Goal: Task Accomplishment & Management: Manage account settings

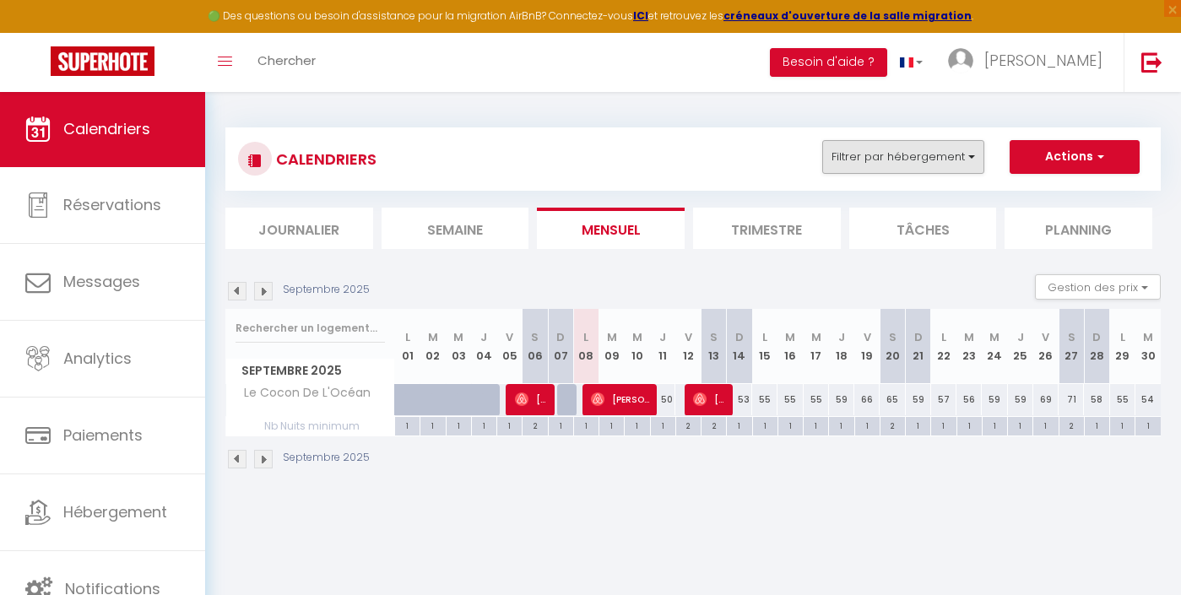
click at [883, 166] on button "Filtrer par hébergement" at bounding box center [903, 157] width 162 height 34
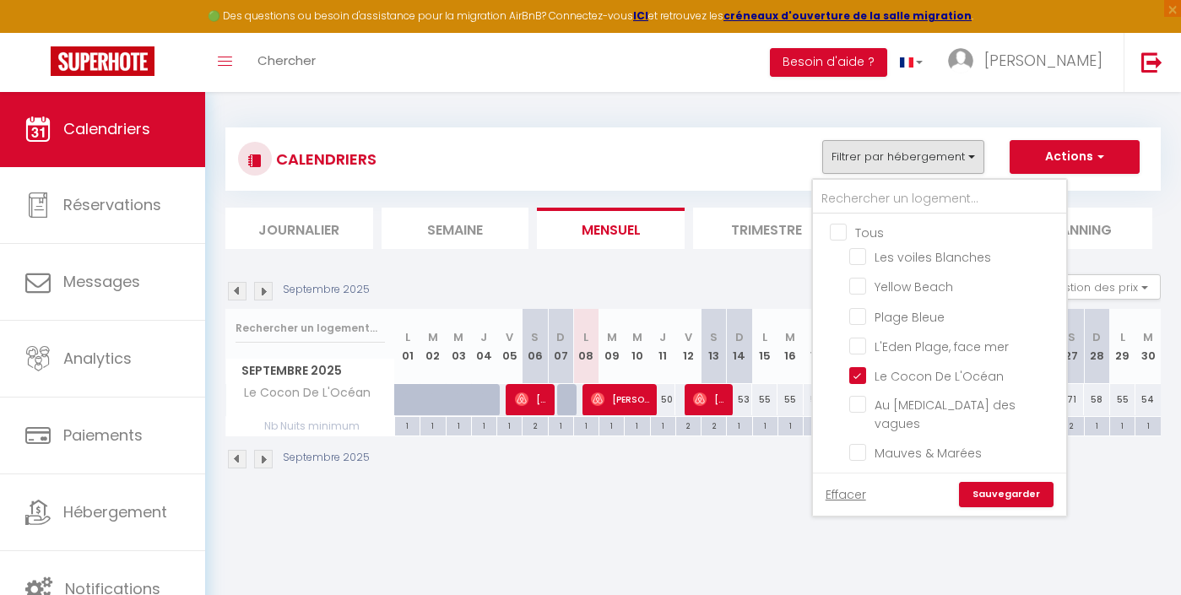
click at [875, 226] on input "Tous" at bounding box center [956, 231] width 253 height 17
checkbox input "true"
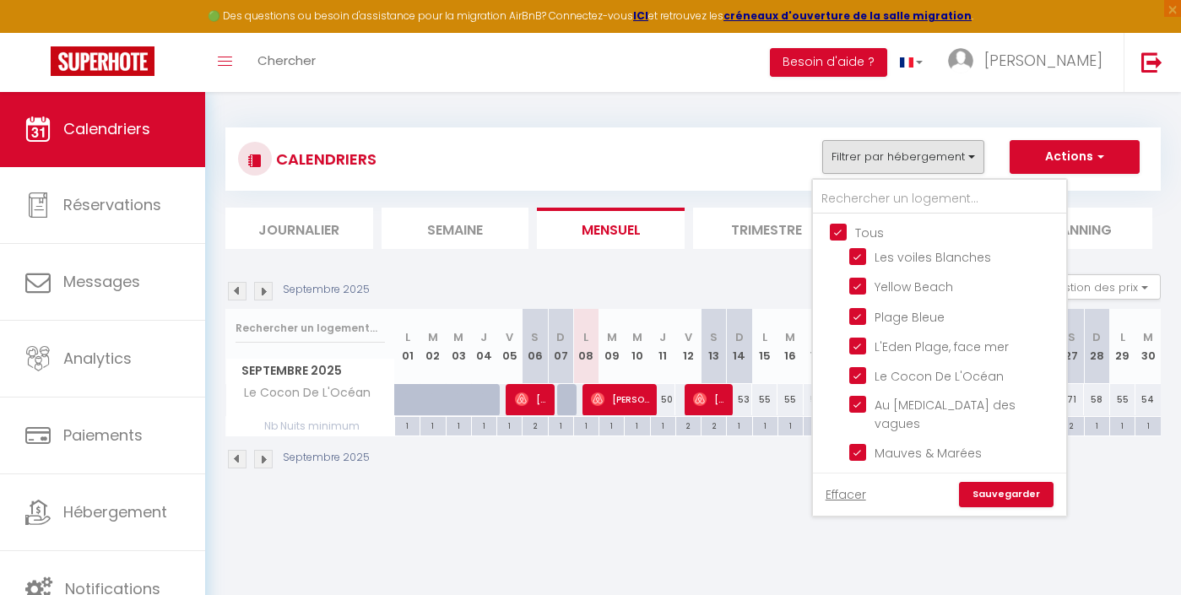
checkbox input "true"
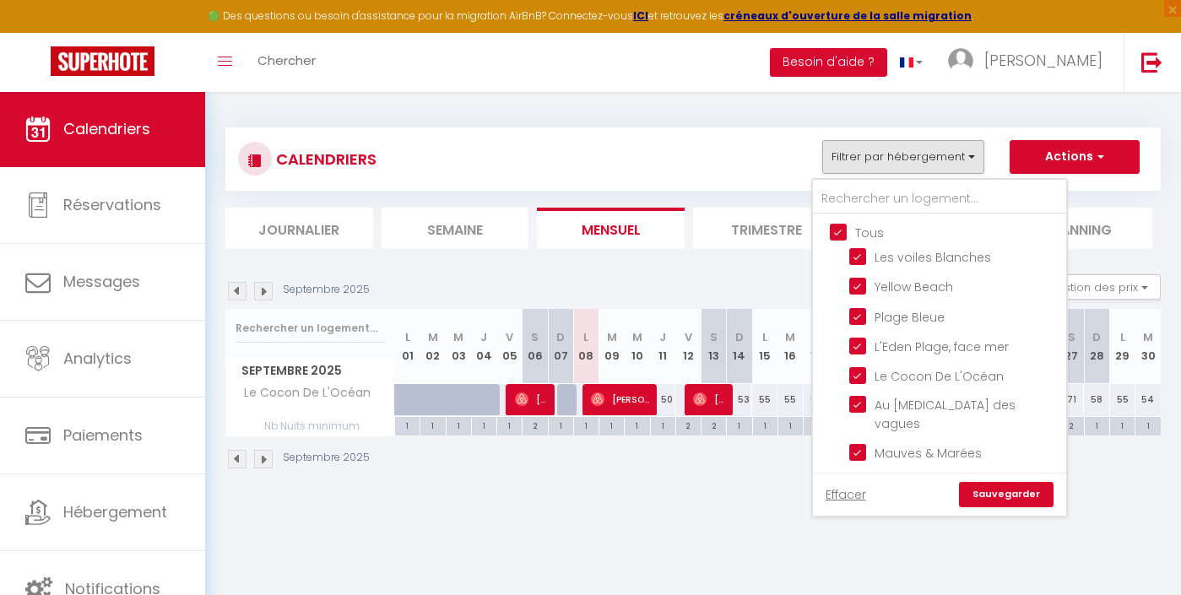
checkbox input "true"
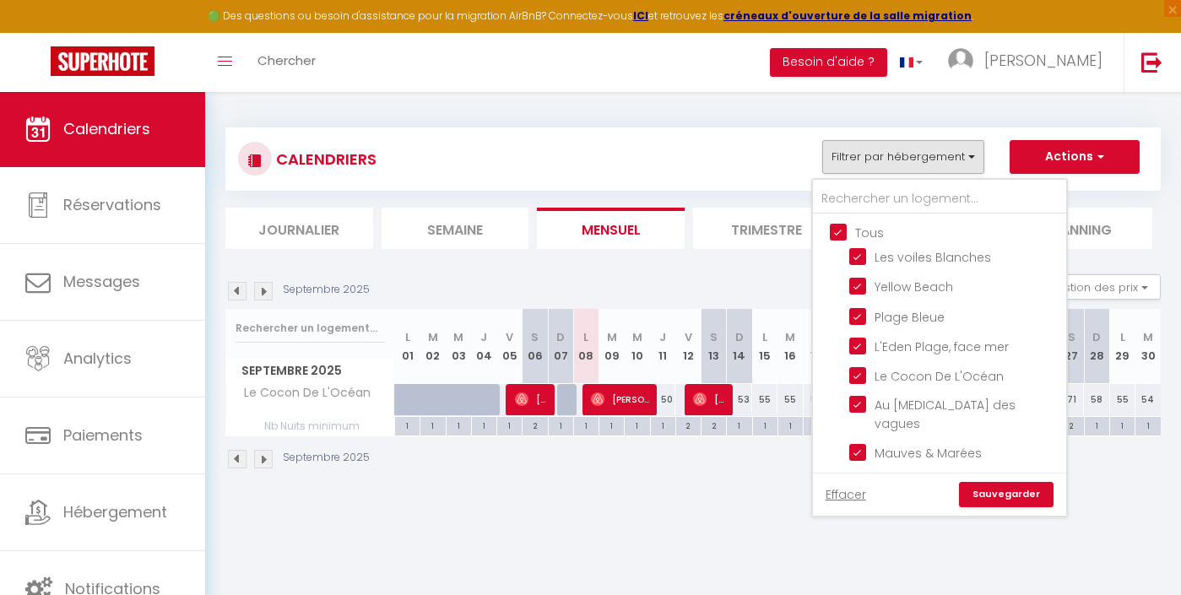
checkbox input "true"
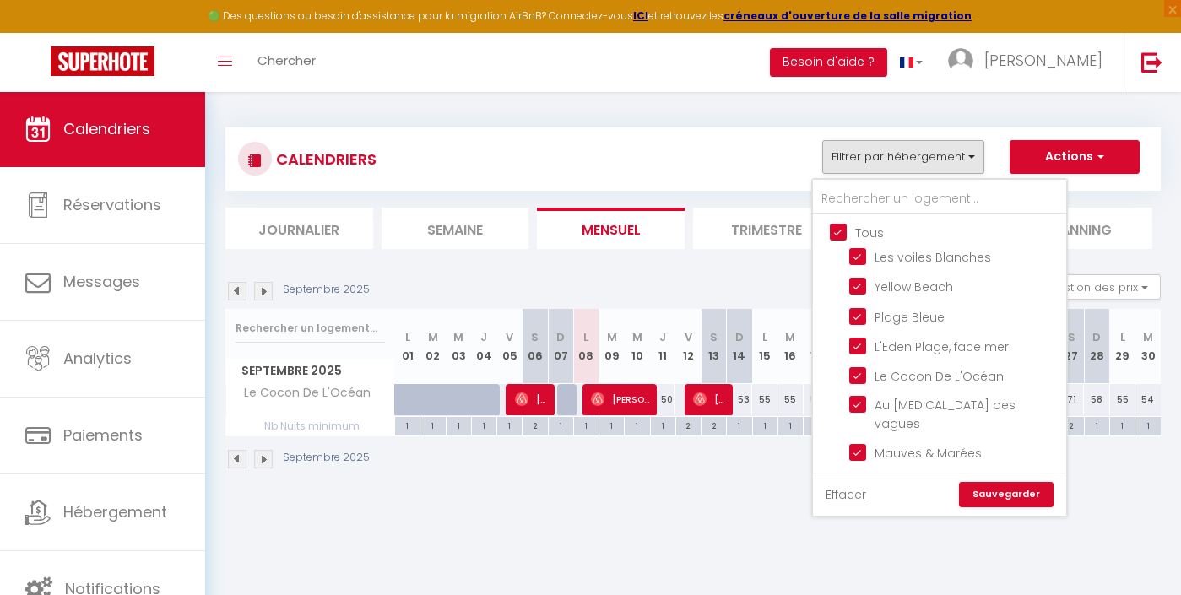
checkbox input "true"
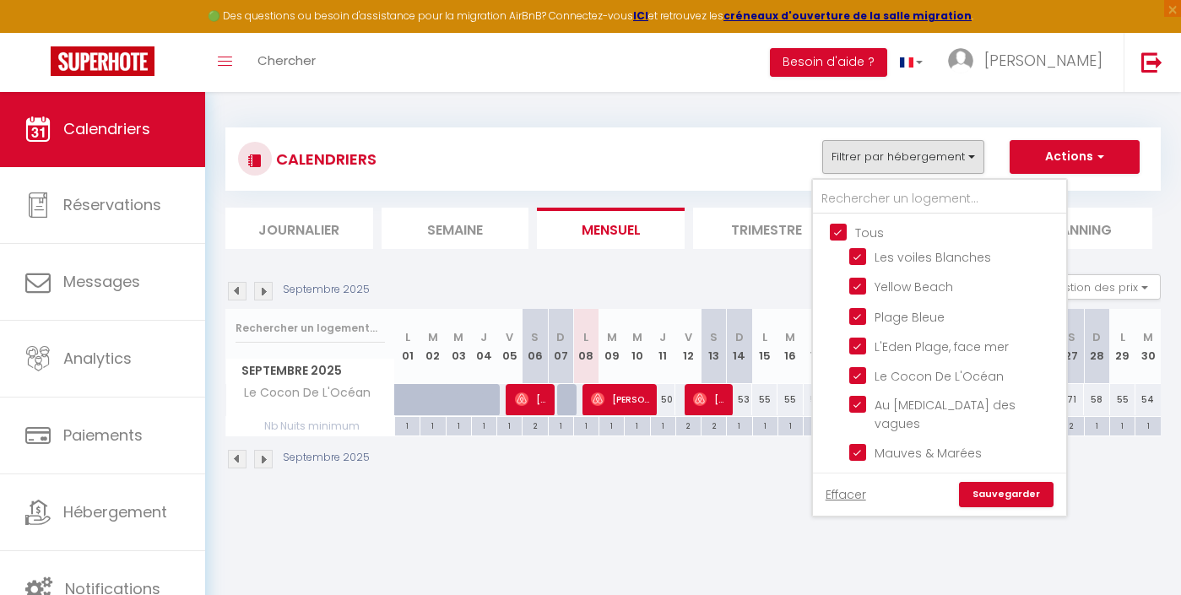
click at [1013, 494] on link "Sauvegarder" at bounding box center [1006, 494] width 95 height 25
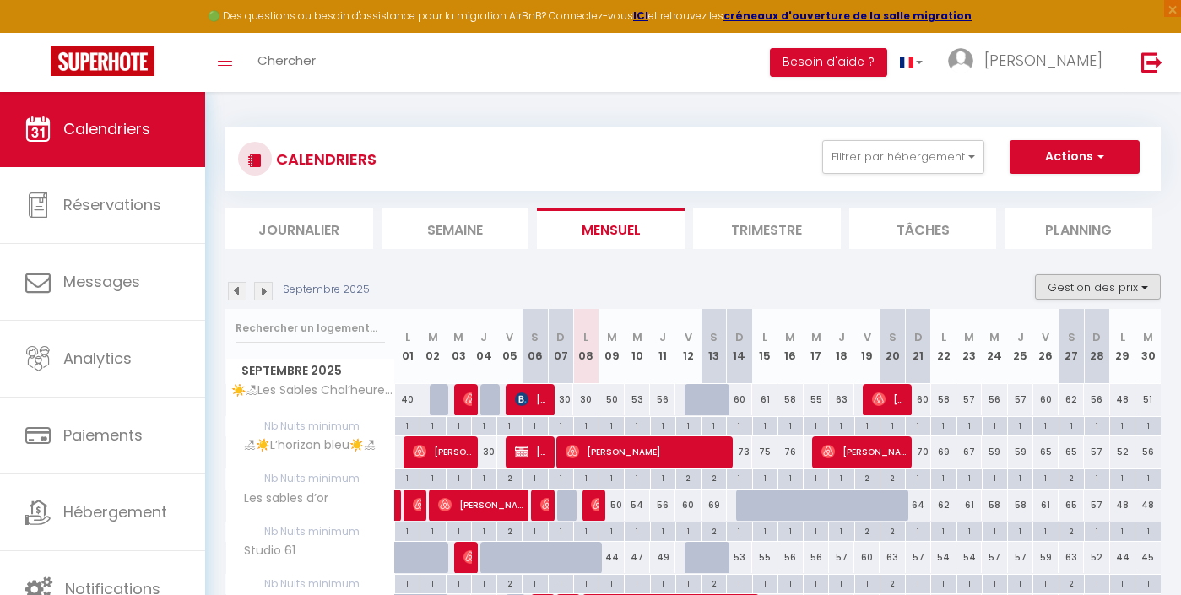
click at [1100, 297] on button "Gestion des prix" at bounding box center [1098, 286] width 126 height 25
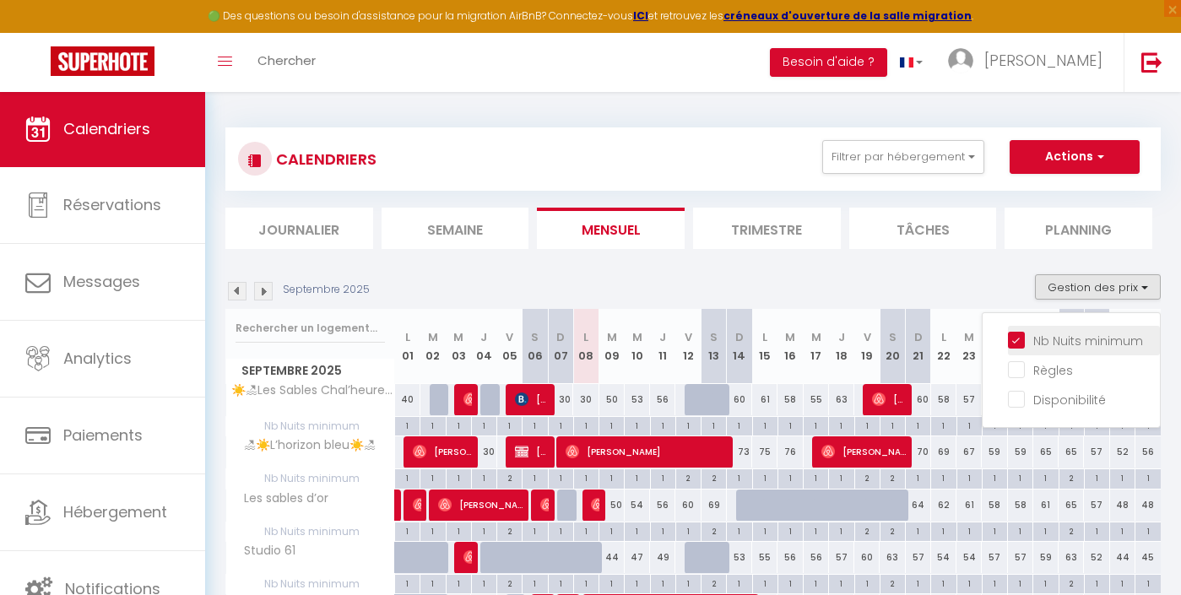
click at [1062, 338] on input "Nb Nuits minimum" at bounding box center [1084, 339] width 152 height 17
checkbox input "false"
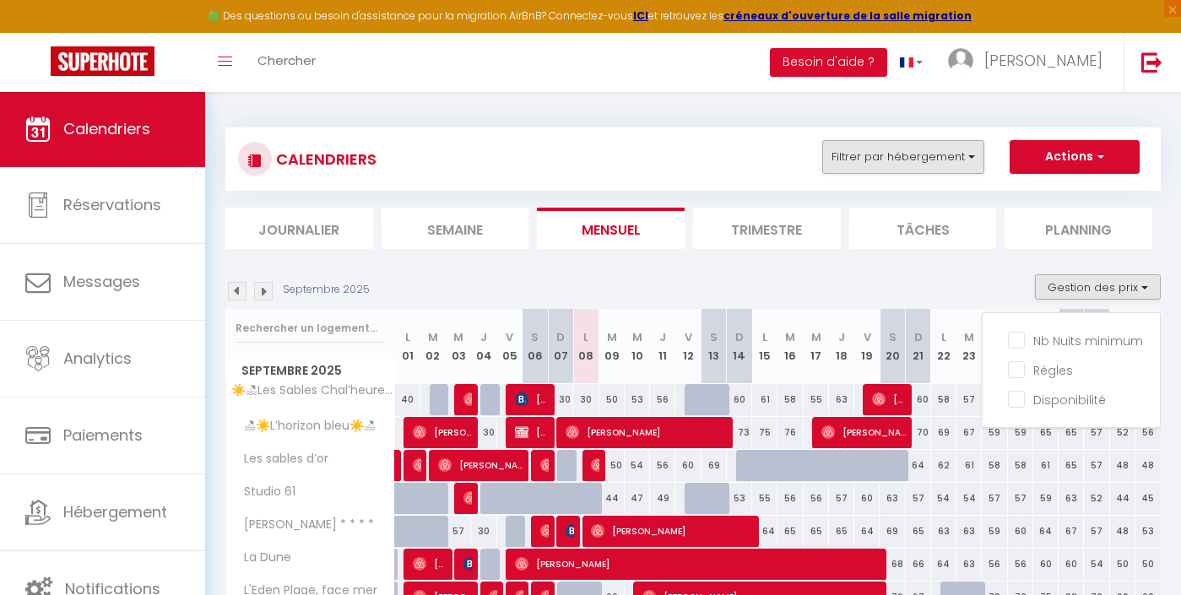
click at [941, 171] on button "Filtrer par hébergement" at bounding box center [903, 157] width 162 height 34
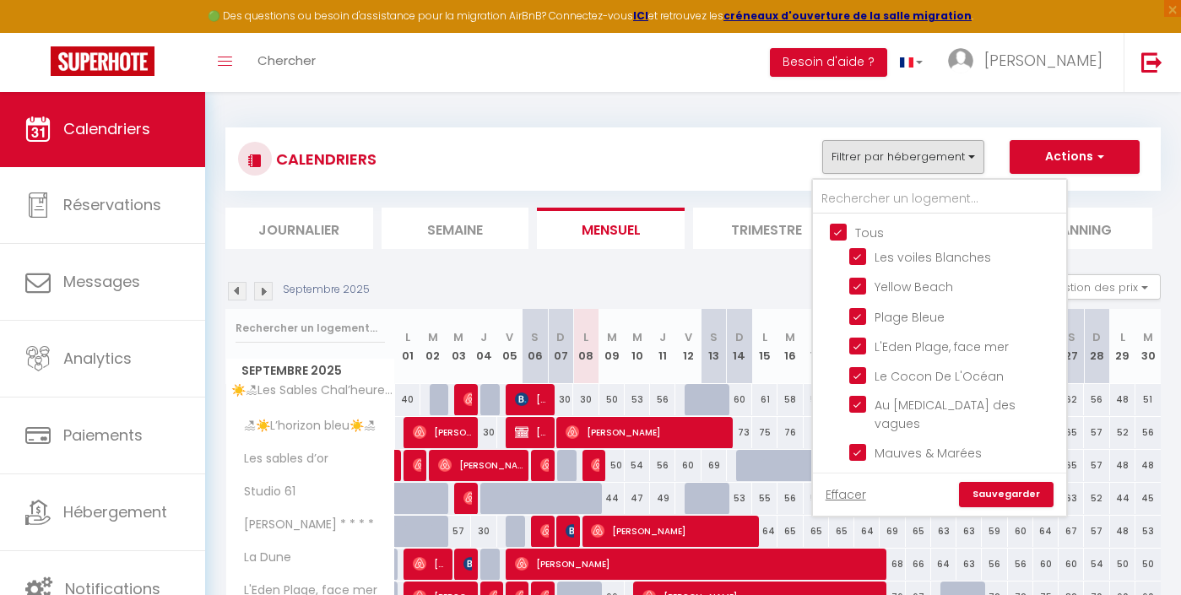
click at [706, 160] on div "CALENDRIERS Filtrer par hébergement Tous Les voiles Blanches Yellow Beach Plage…" at bounding box center [693, 159] width 910 height 38
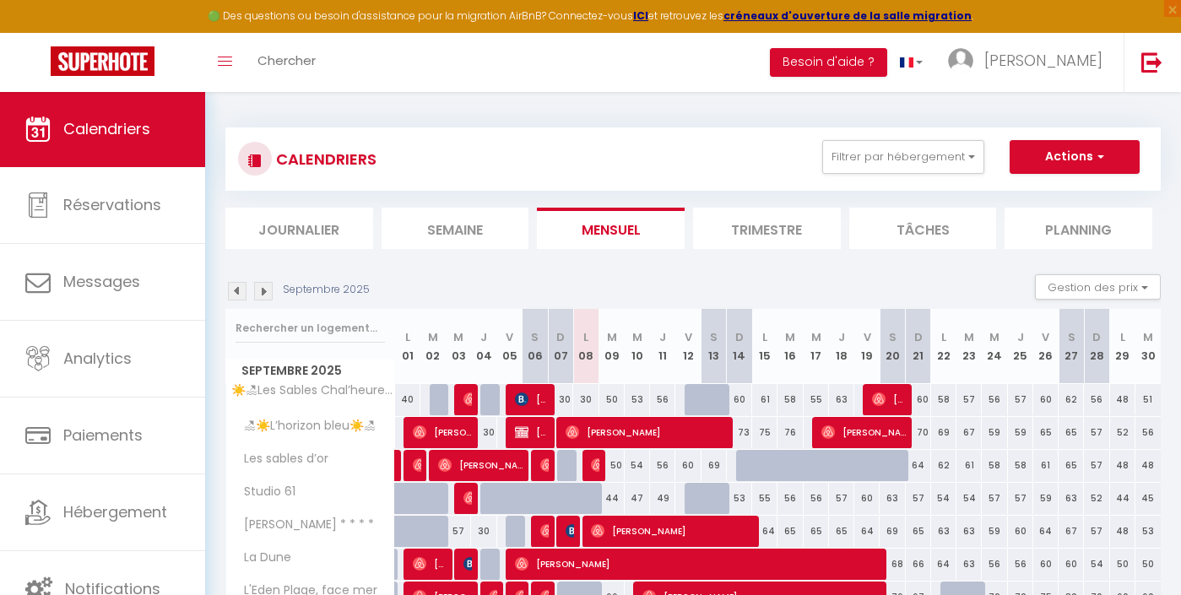
click at [615, 468] on div "50" at bounding box center [611, 465] width 25 height 31
type input "50"
type input "[DATE]"
type input "Mer 10 Septembre 2025"
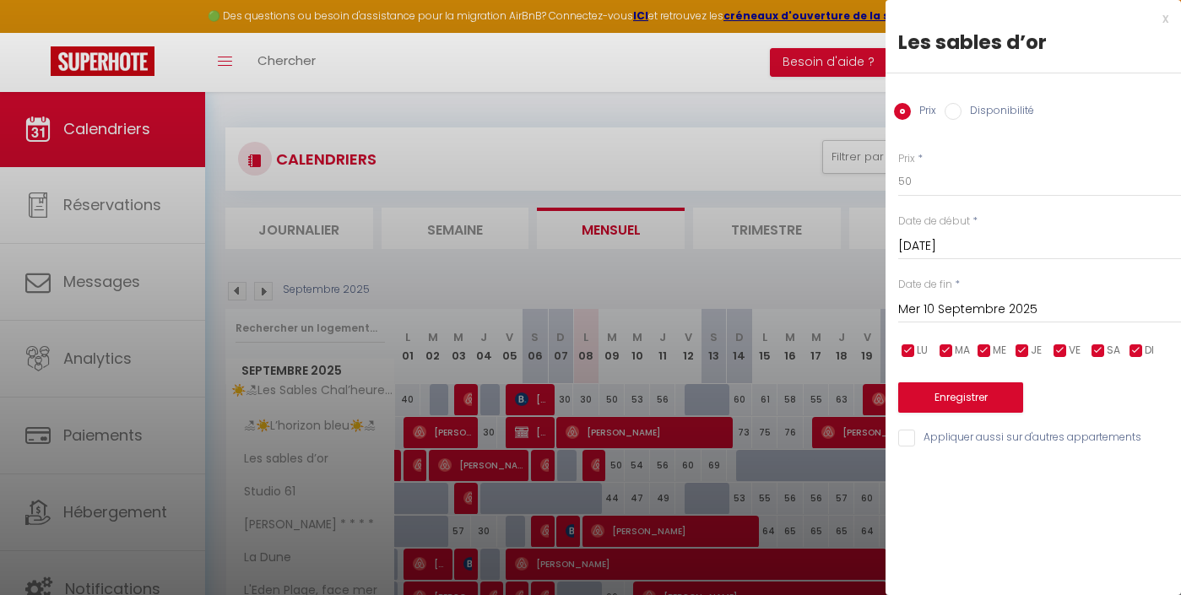
click at [953, 161] on div "Prix * 50" at bounding box center [1039, 174] width 283 height 46
click at [949, 177] on input "50" at bounding box center [1039, 181] width 283 height 30
type input "40"
click at [997, 402] on button "Enregistrer" at bounding box center [960, 397] width 125 height 30
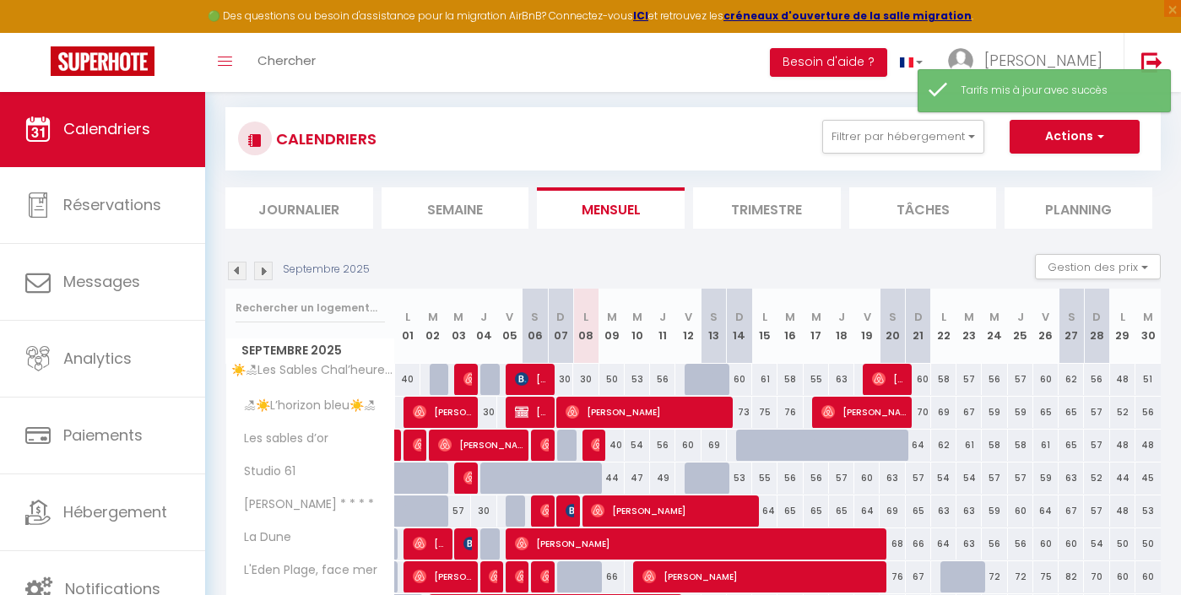
scroll to position [24, 0]
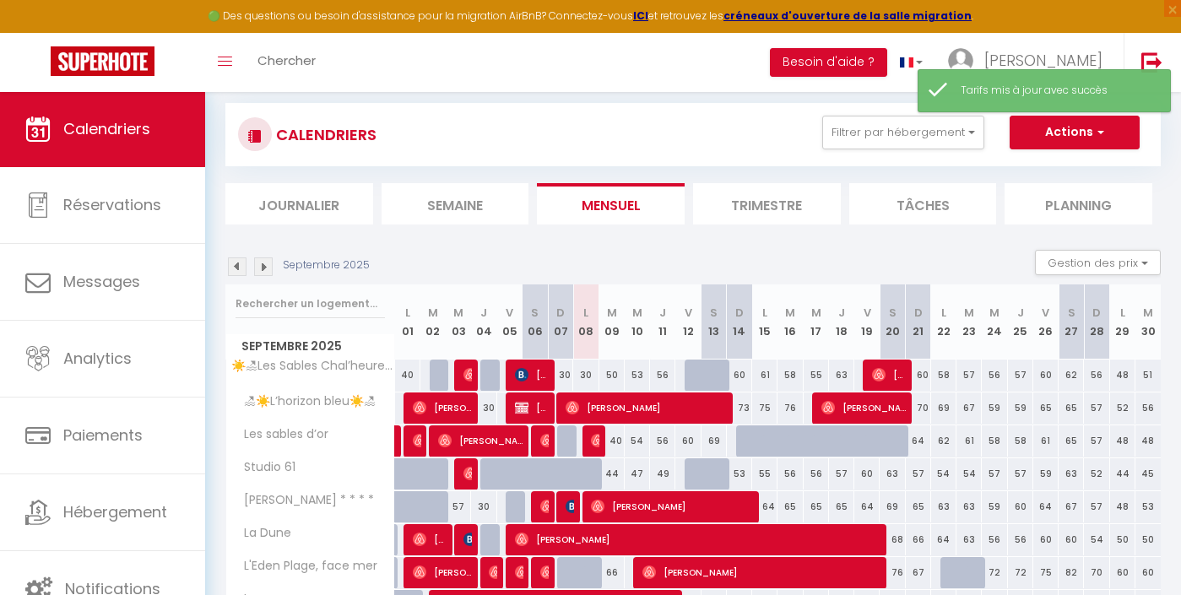
click at [617, 473] on div "44" at bounding box center [611, 473] width 25 height 31
type input "44"
type input "[DATE]"
type input "Mer 10 Septembre 2025"
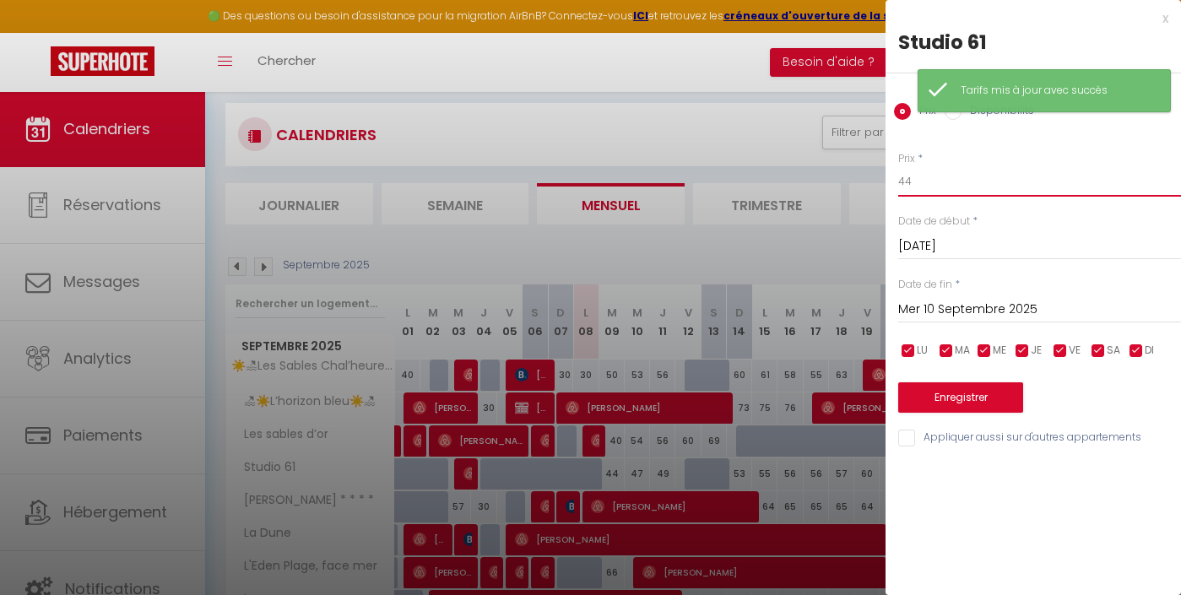
click at [945, 183] on input "44" at bounding box center [1039, 181] width 283 height 30
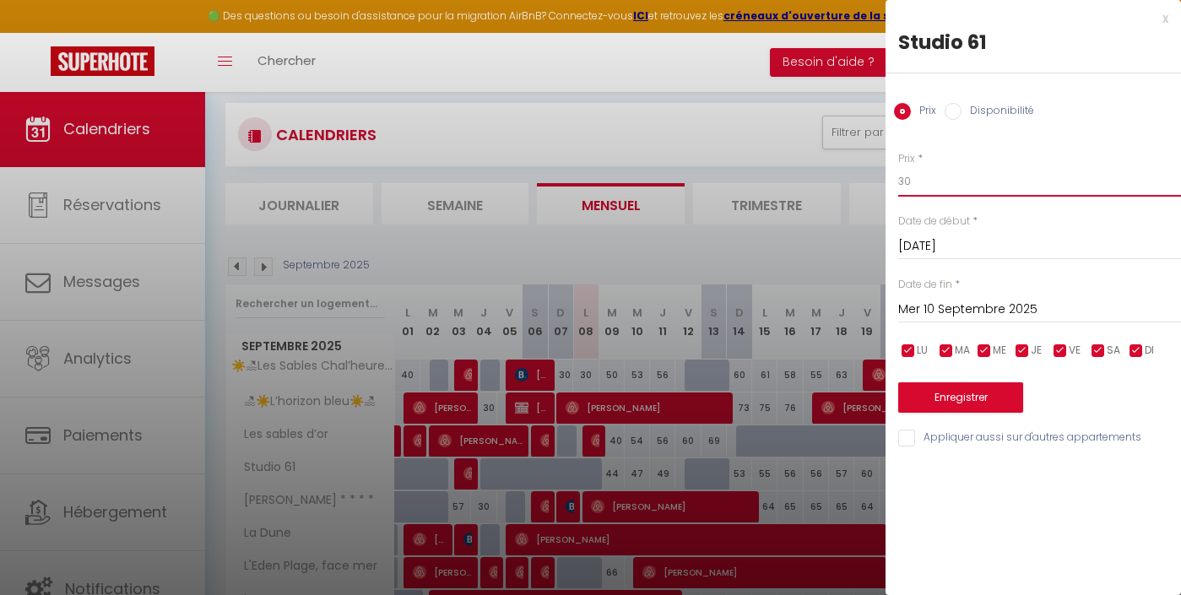
type input "30"
click at [972, 399] on button "Enregistrer" at bounding box center [960, 397] width 125 height 30
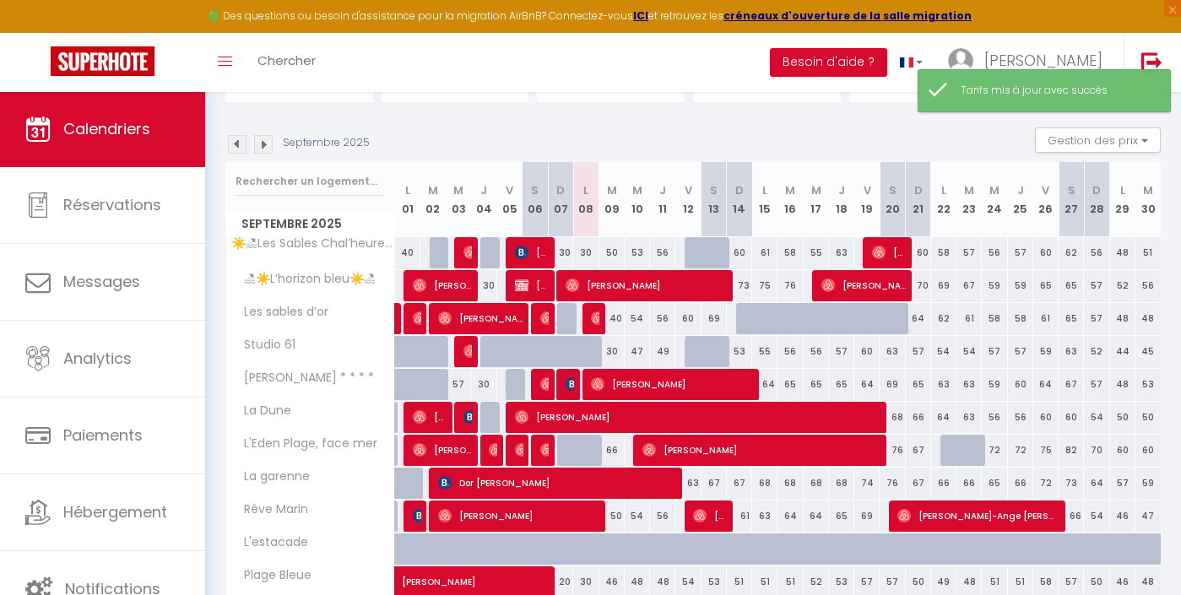
scroll to position [154, 0]
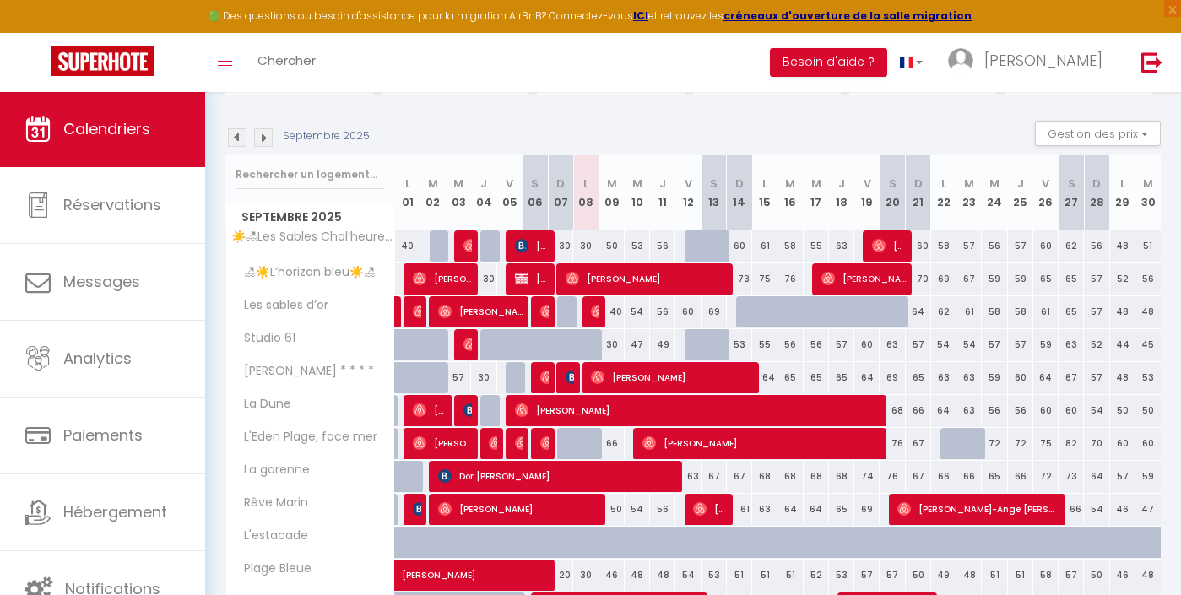
click at [608, 439] on div "66" at bounding box center [611, 443] width 25 height 31
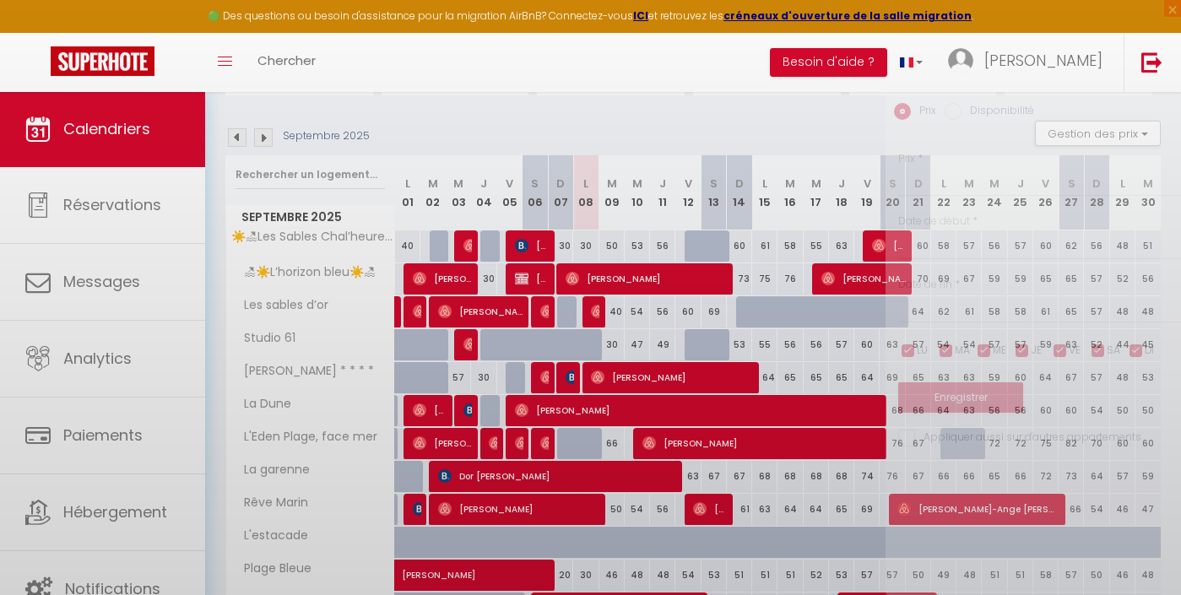
type input "66"
type input "[DATE]"
type input "Mer 10 Septembre 2025"
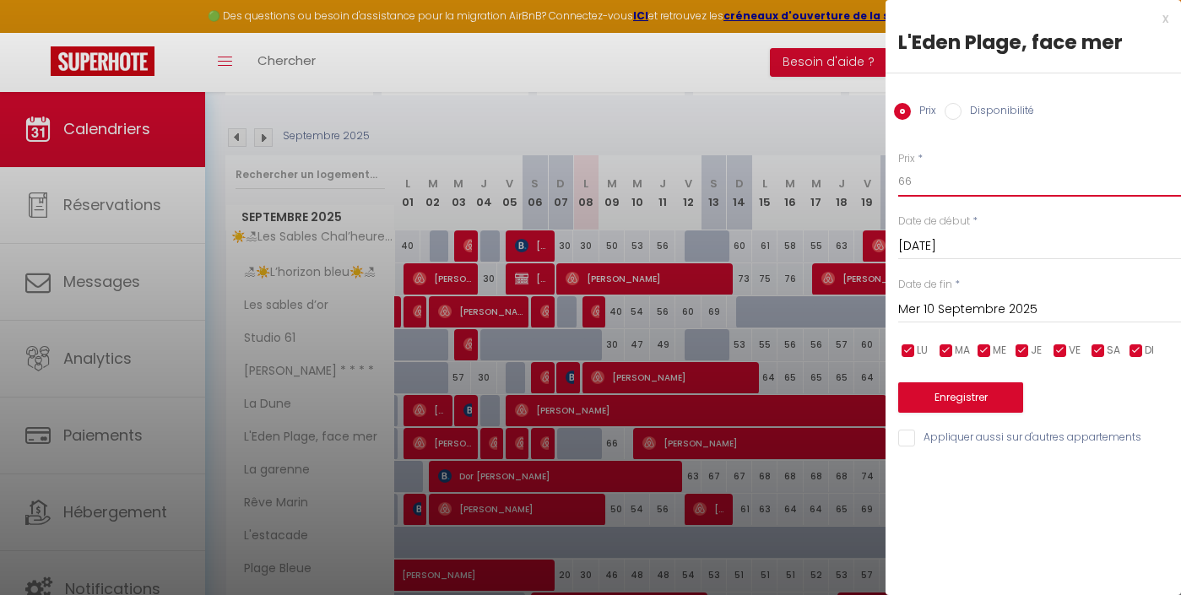
click at [911, 184] on input "66" at bounding box center [1039, 181] width 283 height 30
type input "47"
click at [938, 390] on button "Enregistrer" at bounding box center [960, 397] width 125 height 30
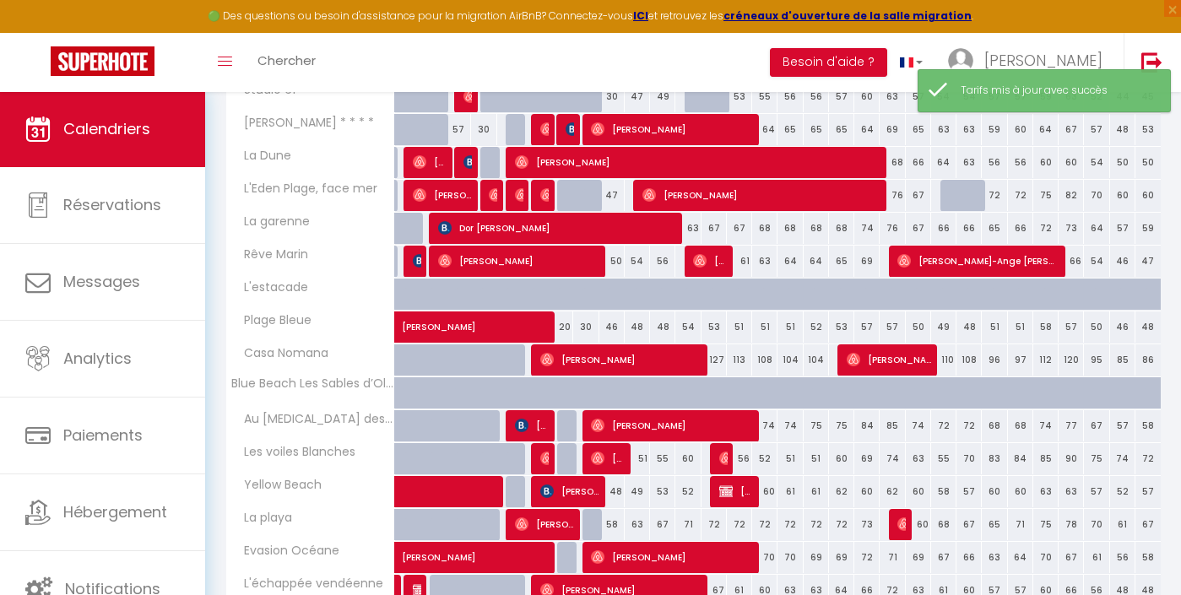
scroll to position [403, 0]
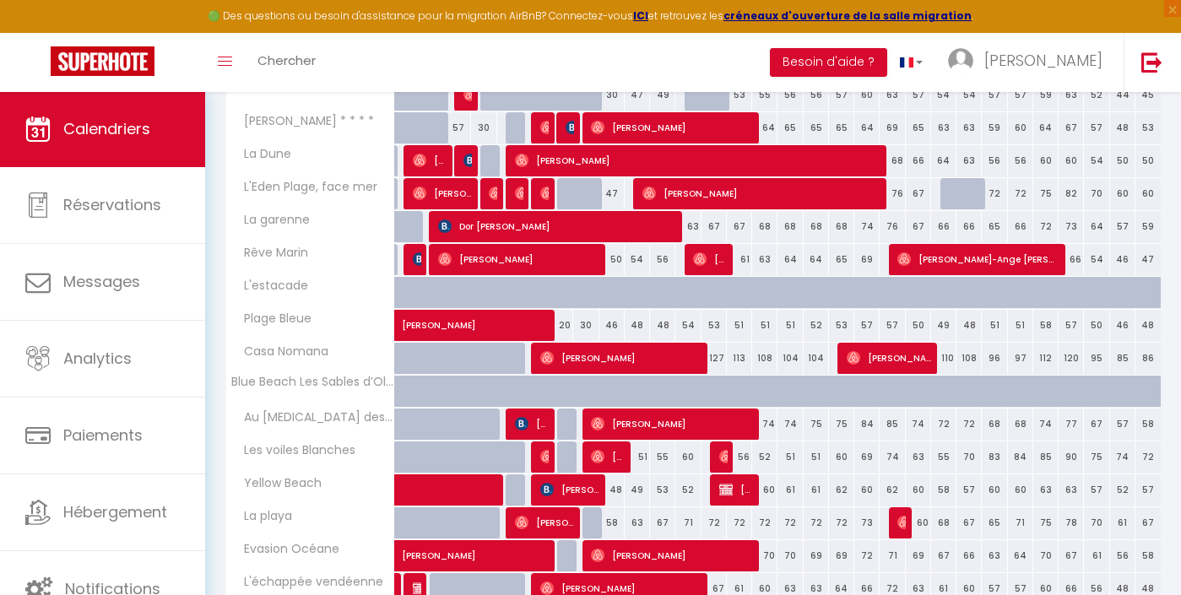
click at [615, 258] on div "50" at bounding box center [611, 259] width 25 height 31
type input "50"
type input "[DATE]"
type input "Mer 10 Septembre 2025"
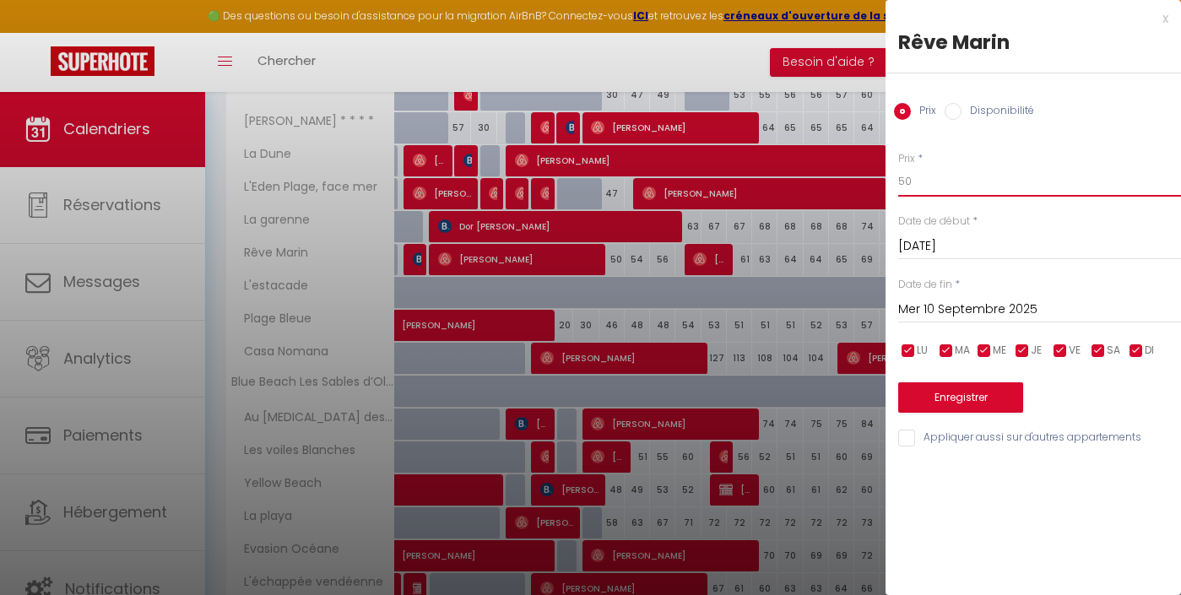
click at [945, 176] on input "50" at bounding box center [1039, 181] width 283 height 30
type input "37"
click at [970, 395] on button "Enregistrer" at bounding box center [960, 397] width 125 height 30
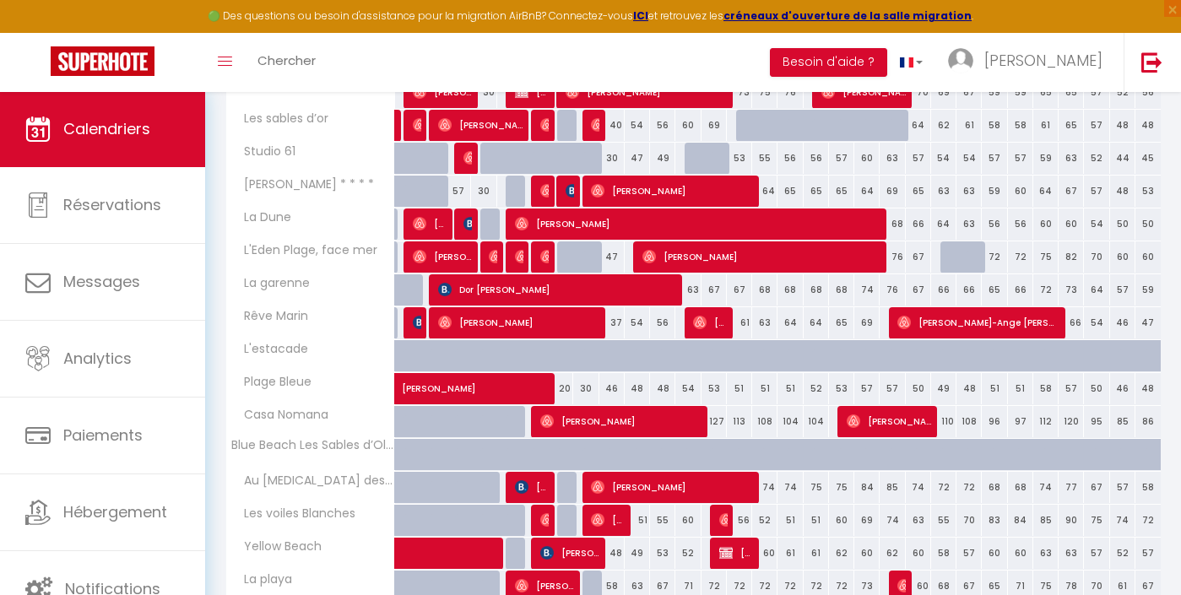
scroll to position [349, 0]
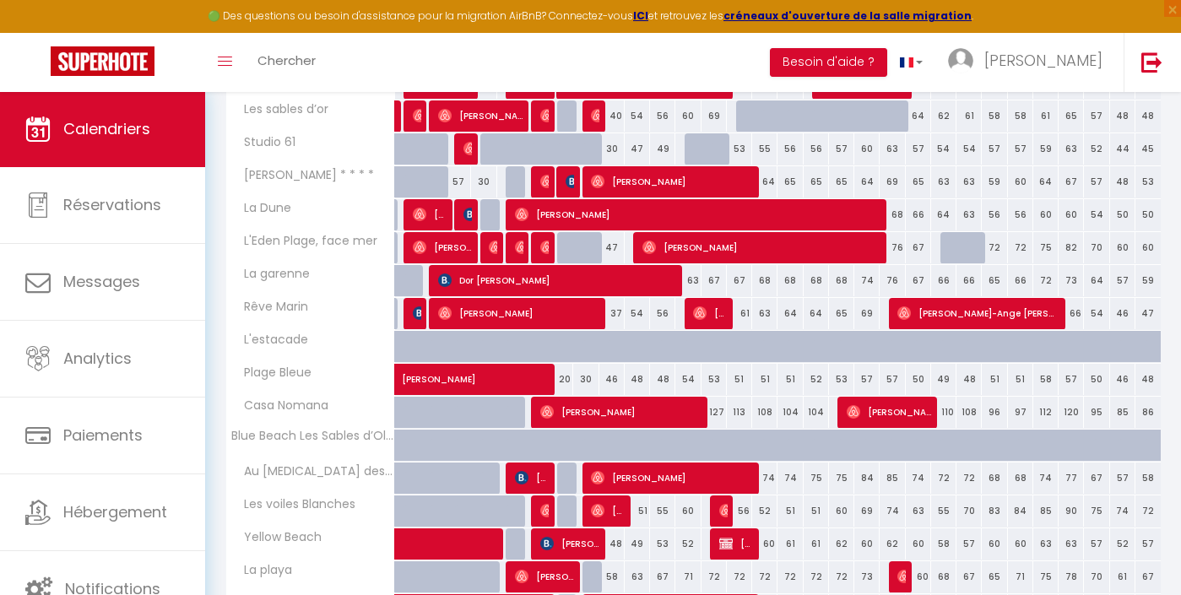
click at [619, 311] on div "37" at bounding box center [611, 313] width 25 height 31
type input "37"
type input "[DATE]"
type input "Mer 10 Septembre 2025"
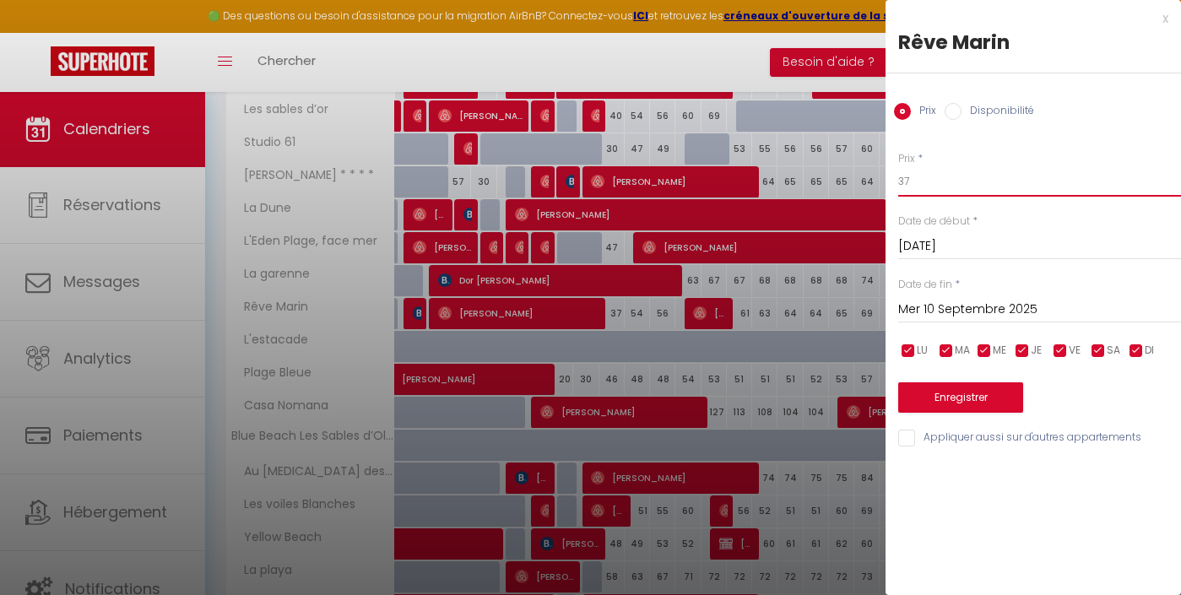
click at [965, 174] on input "37" at bounding box center [1039, 181] width 283 height 30
type input "36"
click at [997, 390] on button "Enregistrer" at bounding box center [960, 397] width 125 height 30
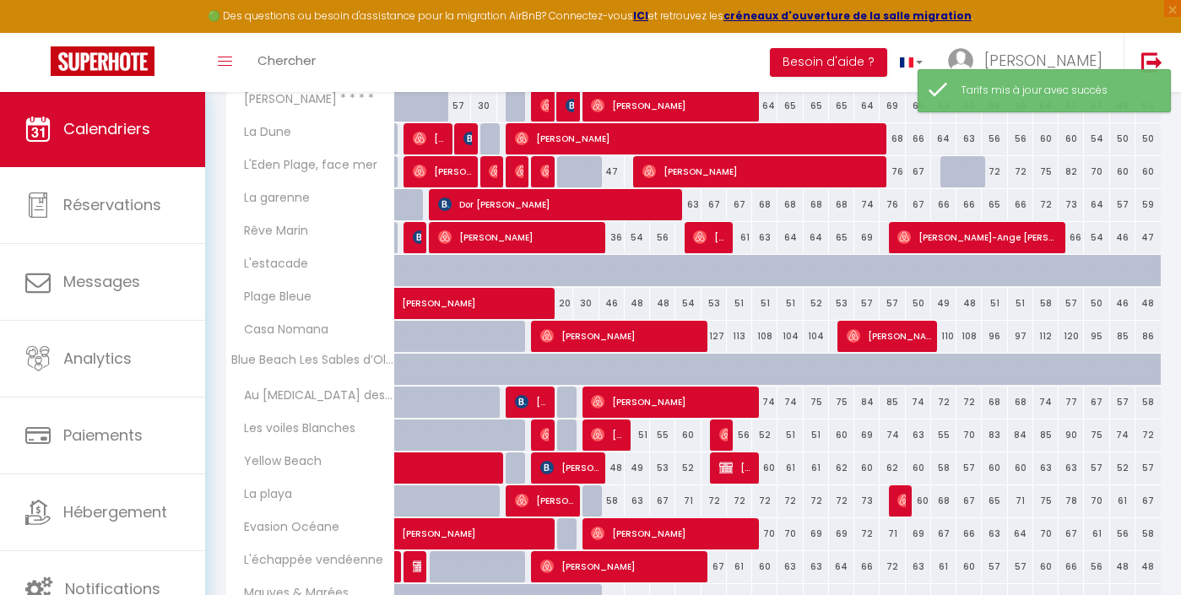
scroll to position [426, 0]
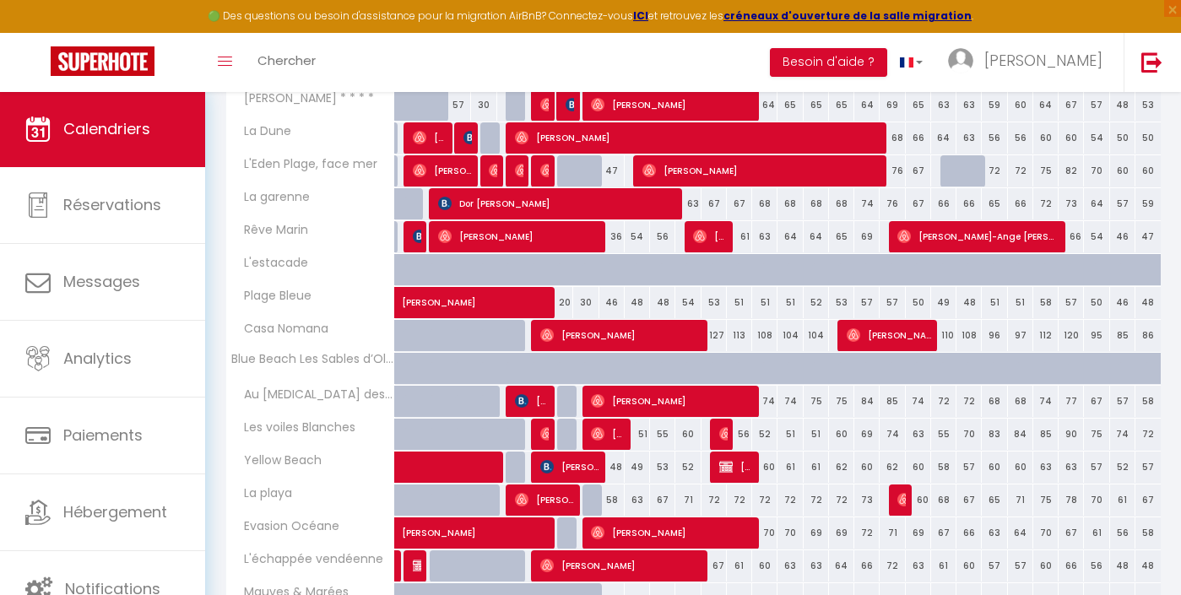
click at [615, 305] on span "[PERSON_NAME]" at bounding box center [518, 294] width 233 height 32
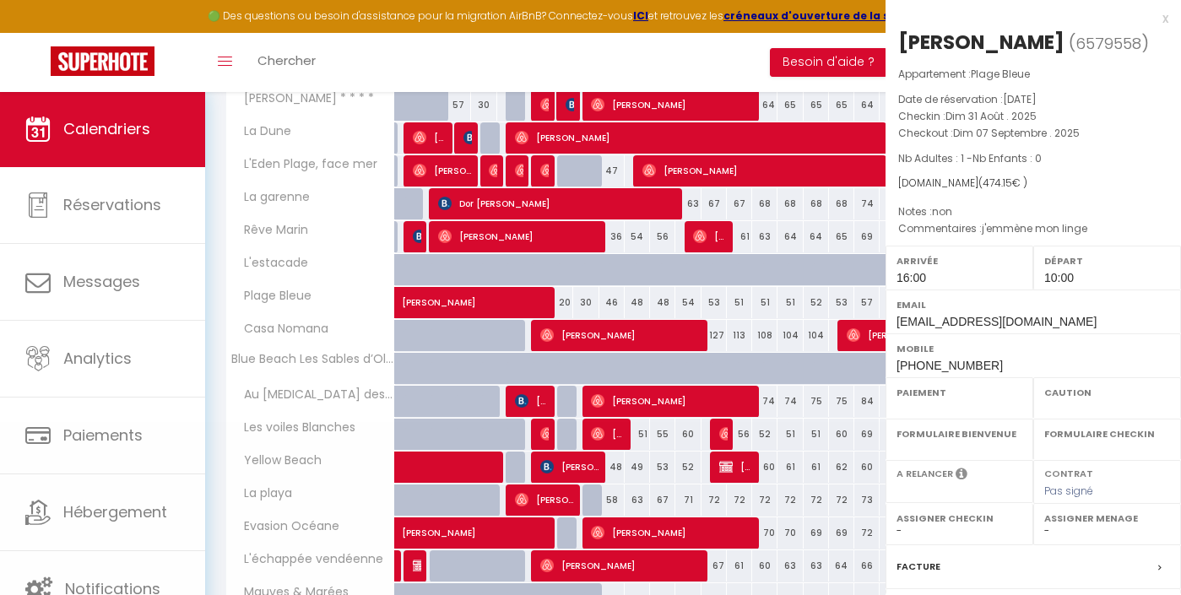
select select "OK"
select select "1"
select select "0"
select select "1"
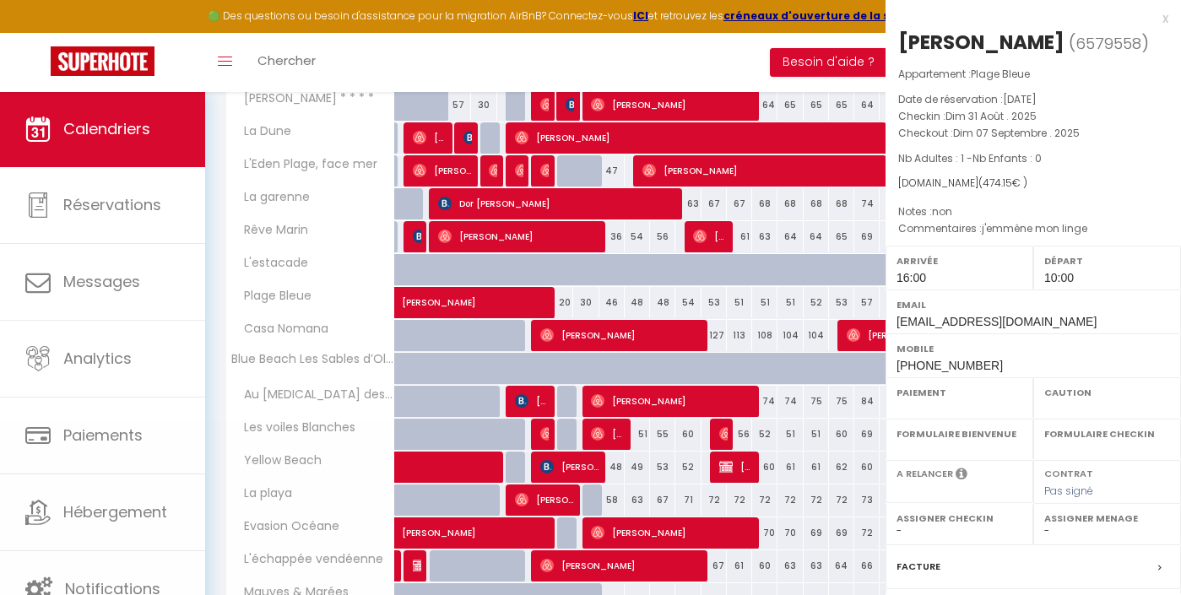
select select
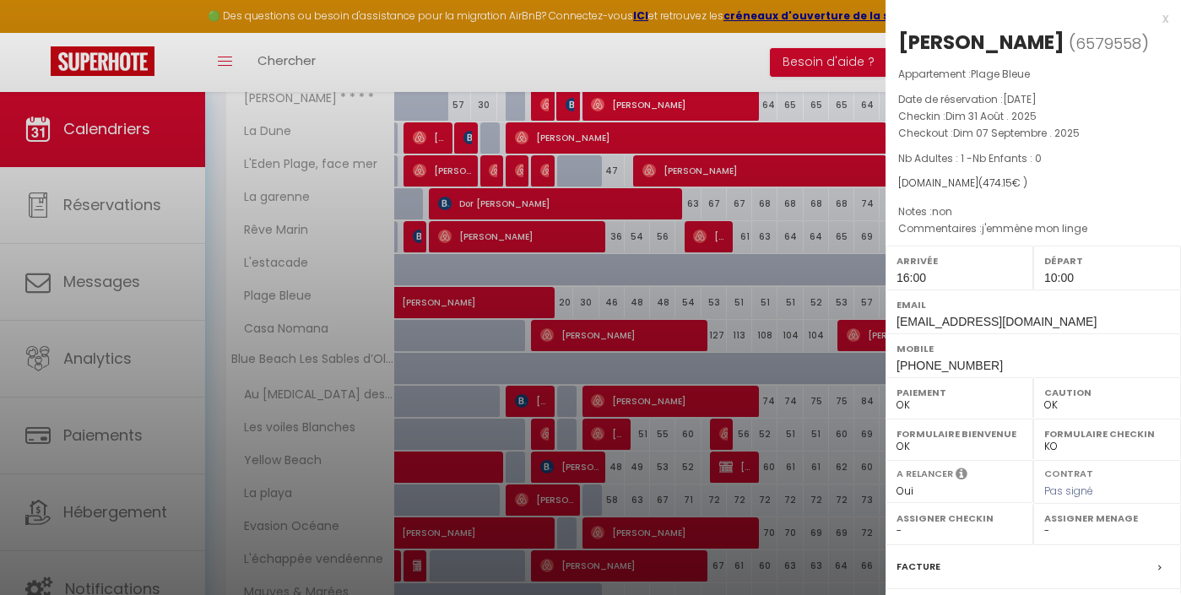
select select "23677"
click at [630, 320] on div at bounding box center [590, 297] width 1181 height 595
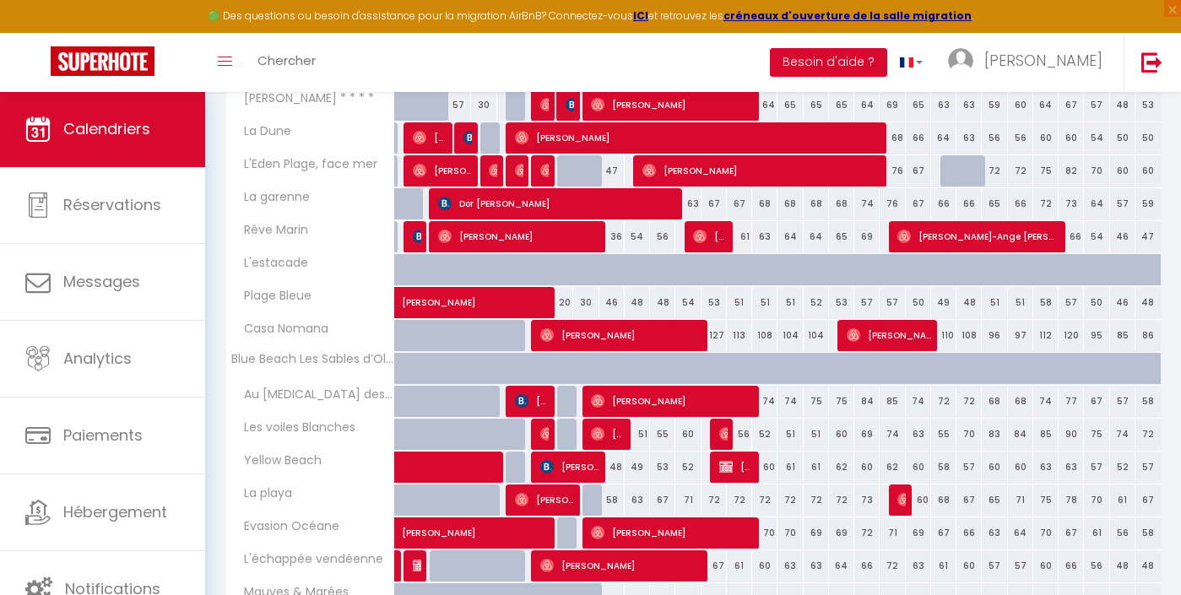
scroll to position [435, 0]
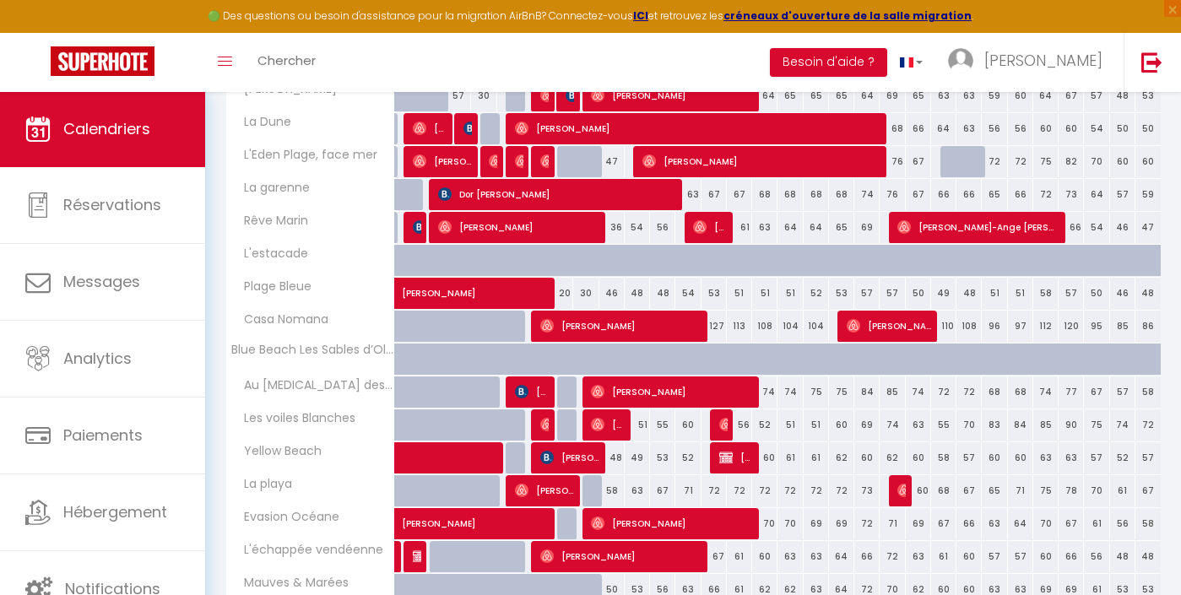
click at [613, 292] on span "[PERSON_NAME]" at bounding box center [518, 284] width 233 height 32
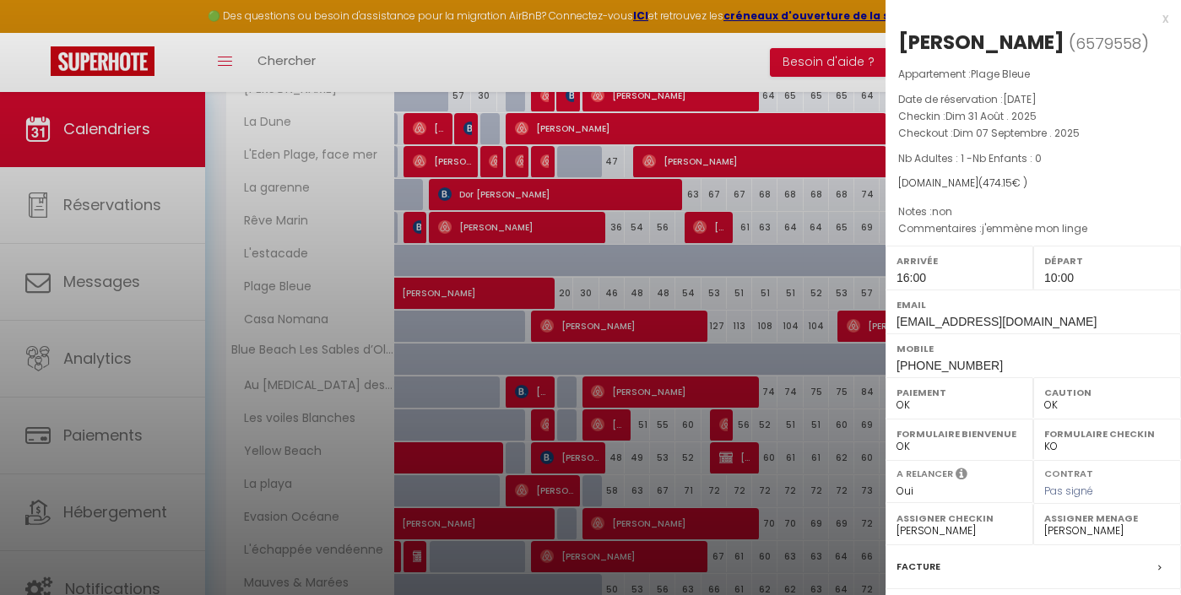
click at [650, 295] on div at bounding box center [590, 297] width 1181 height 595
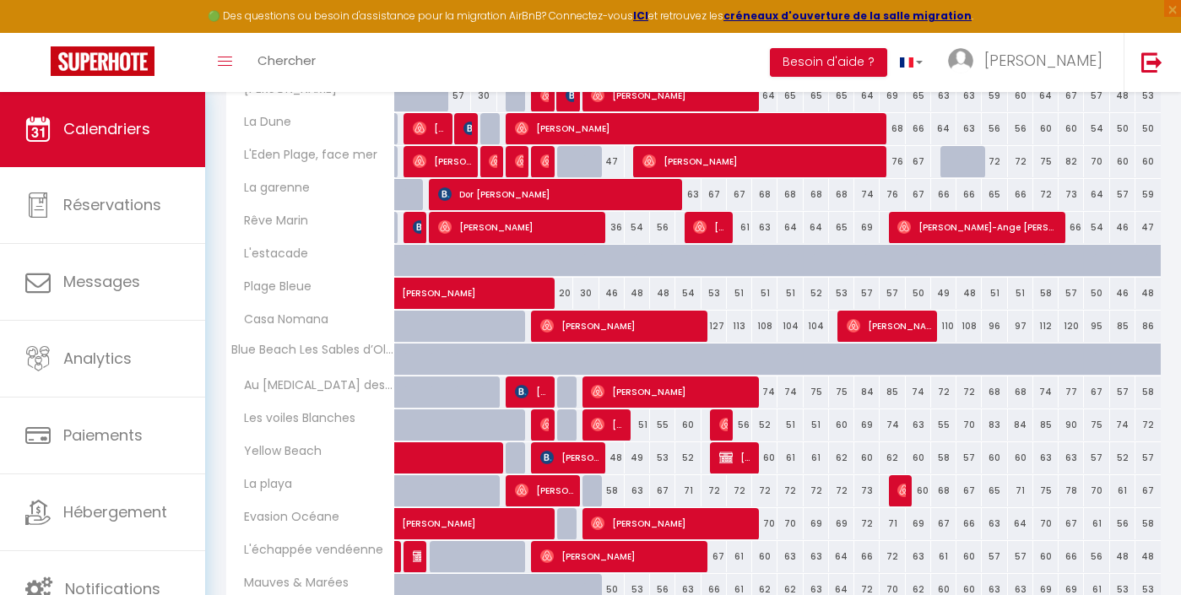
click at [687, 294] on div "54" at bounding box center [687, 293] width 25 height 31
type input "54"
type input "Ven 12 Septembre 2025"
type input "[DATE]"
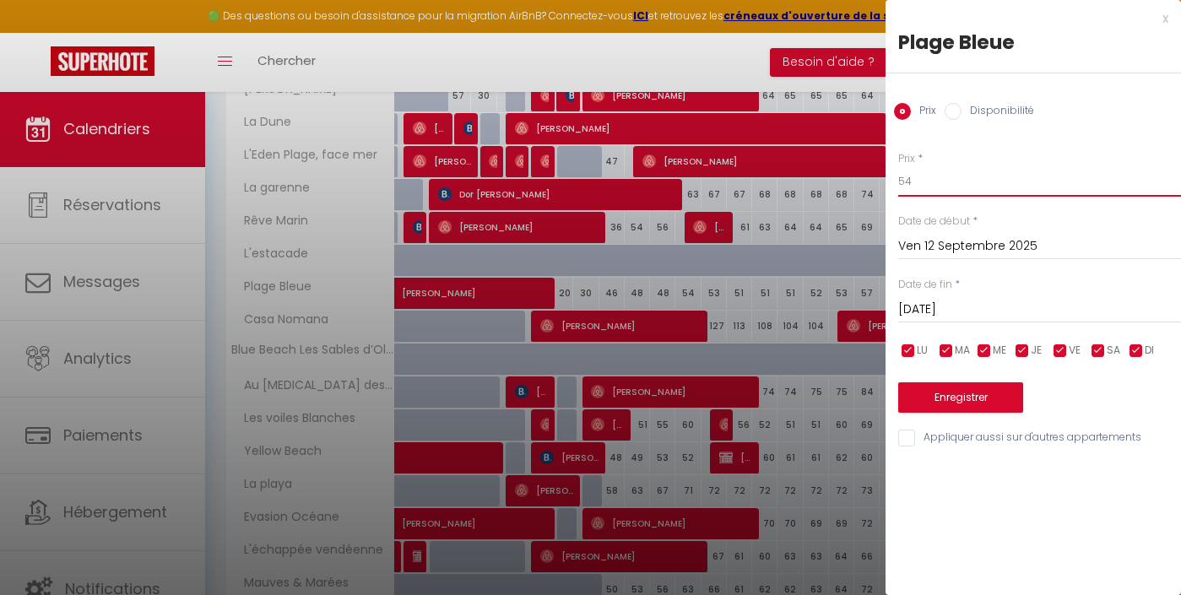
click at [957, 194] on input "54" at bounding box center [1039, 181] width 283 height 30
type input "30"
click at [942, 247] on input "Ven 12 Septembre 2025" at bounding box center [1039, 246] width 283 height 22
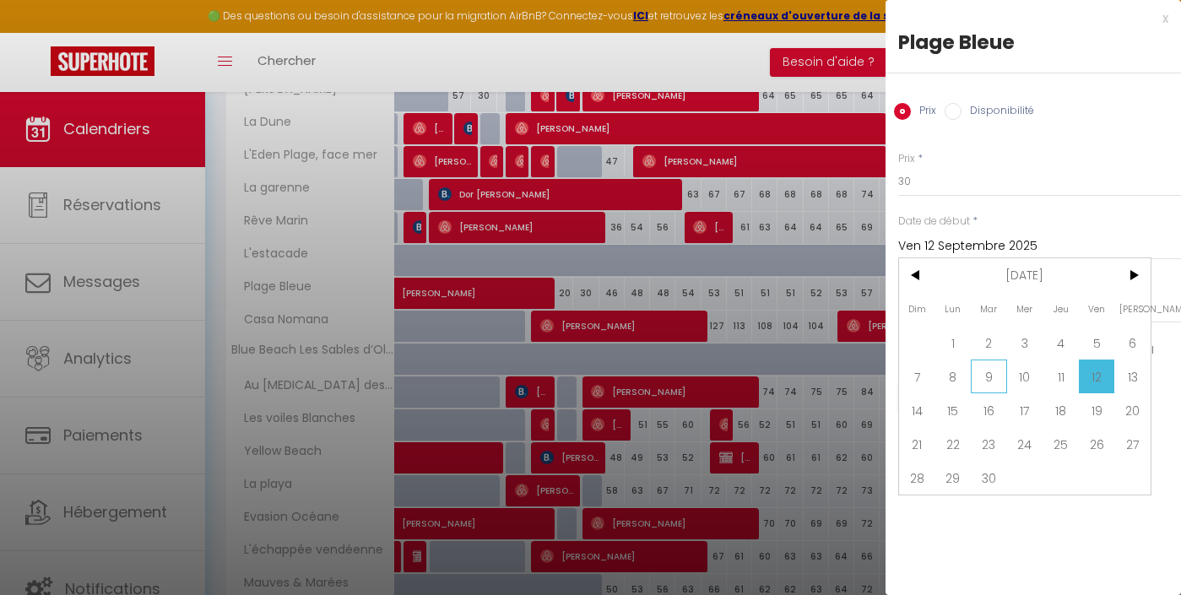
click at [986, 377] on span "9" at bounding box center [988, 376] width 36 height 34
type input "[DATE]"
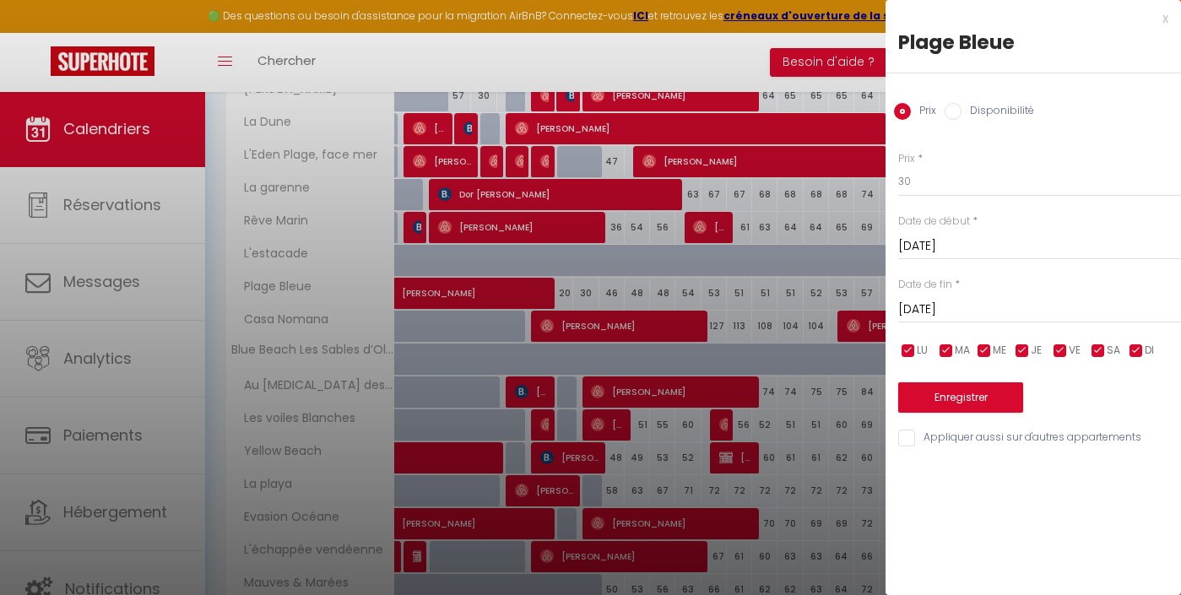
click at [938, 295] on div "[DATE] < [DATE] > Dim Lun Mar Mer Jeu Ven Sam 1 2 3 4 5 6 7 8 9 10 11 12 13 14 …" at bounding box center [1039, 308] width 283 height 30
click at [939, 302] on input "[DATE]" at bounding box center [1039, 310] width 283 height 22
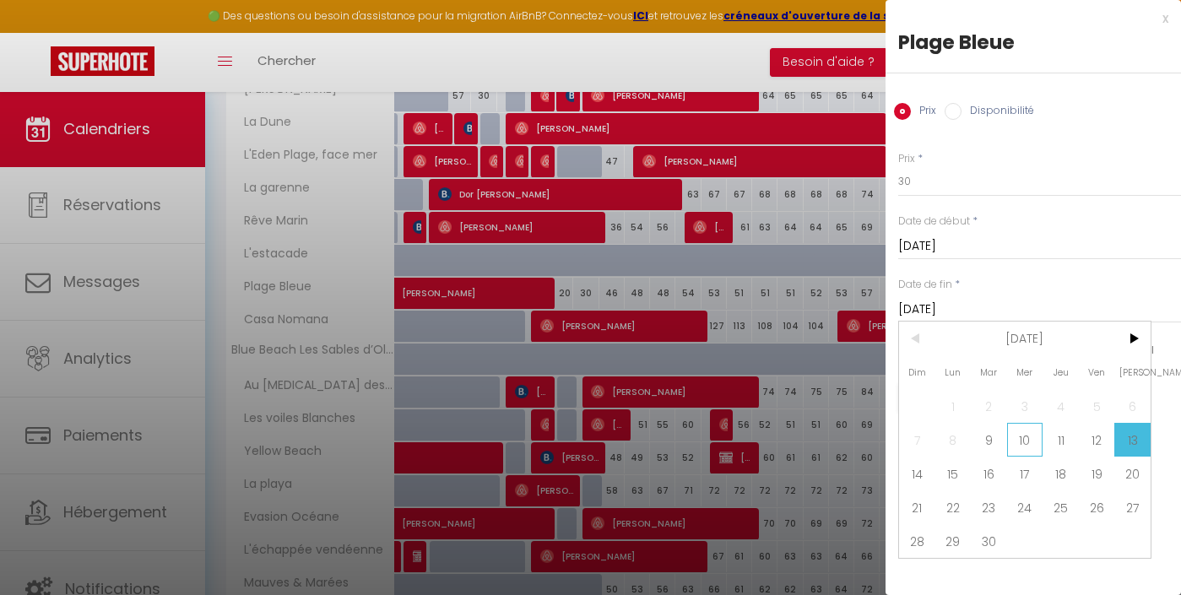
click at [1035, 439] on span "10" at bounding box center [1025, 440] width 36 height 34
type input "Mer 10 Septembre 2025"
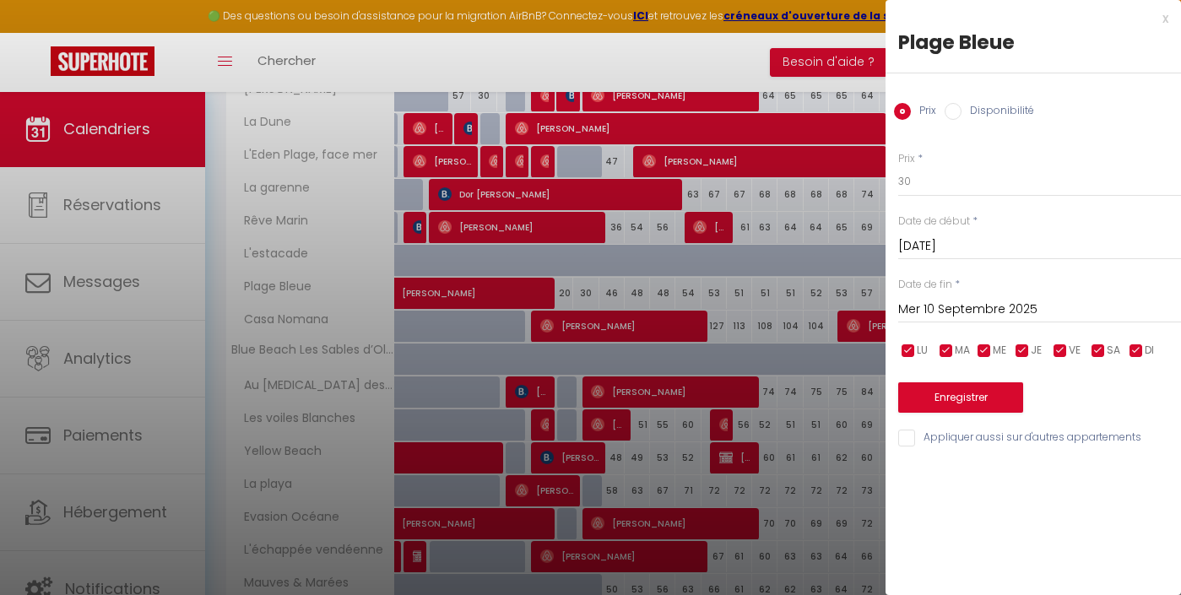
click at [960, 387] on button "Enregistrer" at bounding box center [960, 397] width 125 height 30
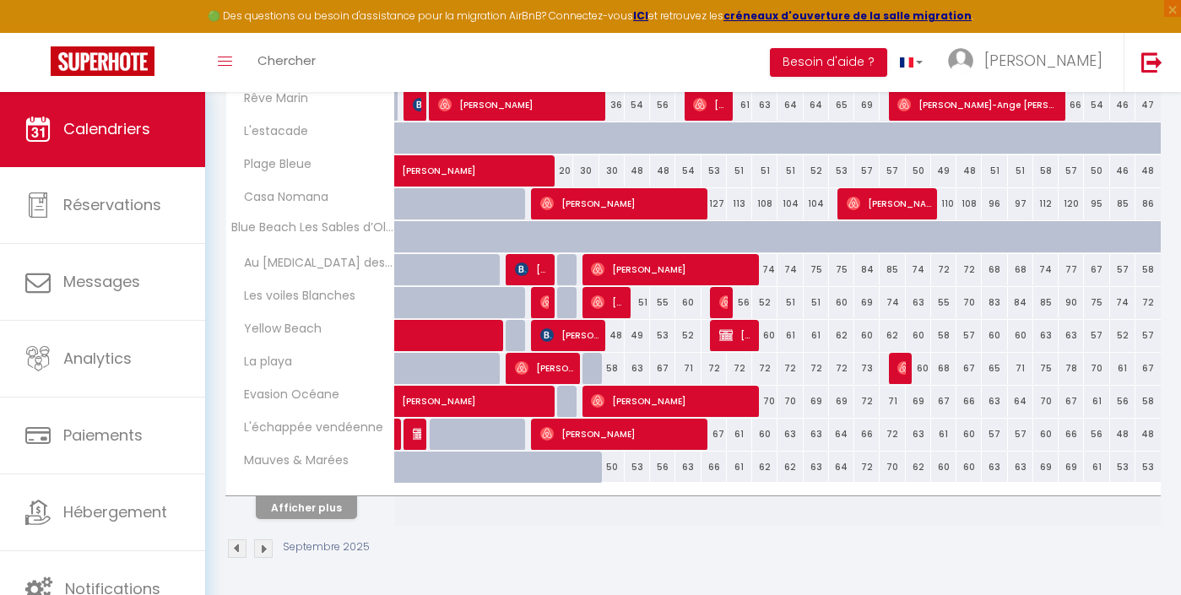
scroll to position [557, 0]
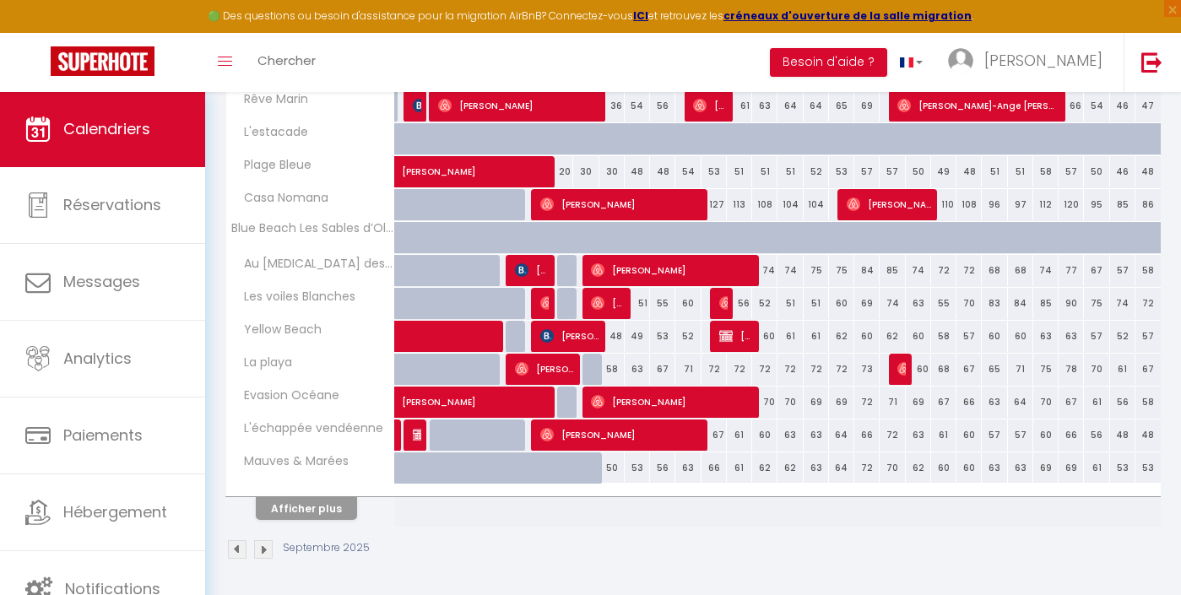
click at [612, 338] on div "48" at bounding box center [611, 336] width 25 height 31
type input "48"
type input "[DATE]"
type input "Mer 10 Septembre 2025"
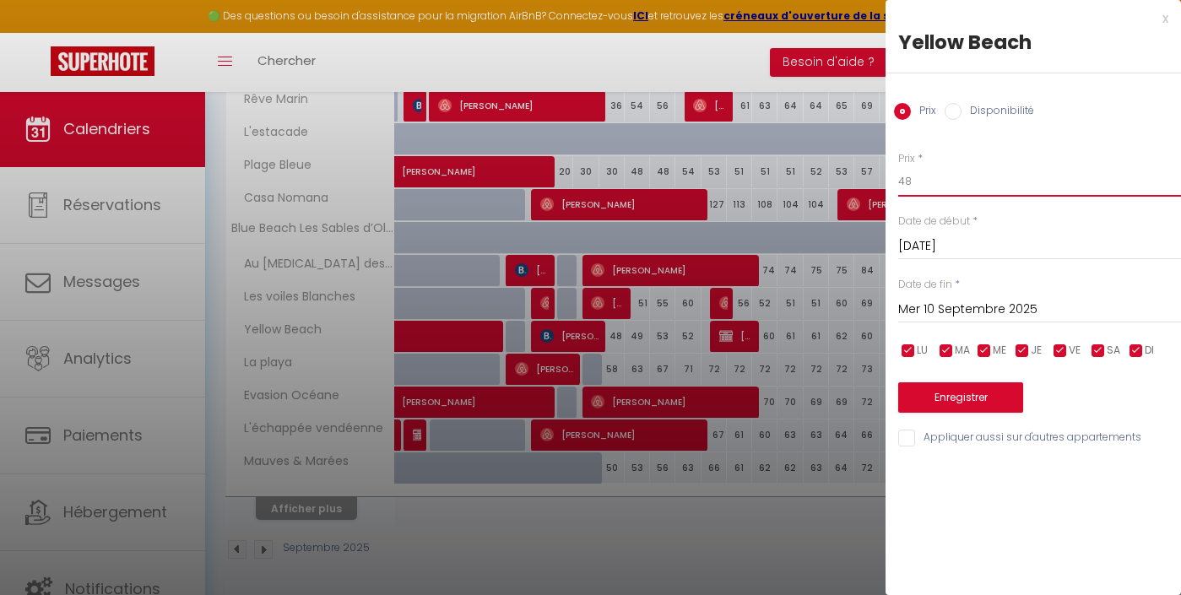
click at [915, 189] on input "48" at bounding box center [1039, 181] width 283 height 30
type input "36"
click at [964, 397] on button "Enregistrer" at bounding box center [960, 397] width 125 height 30
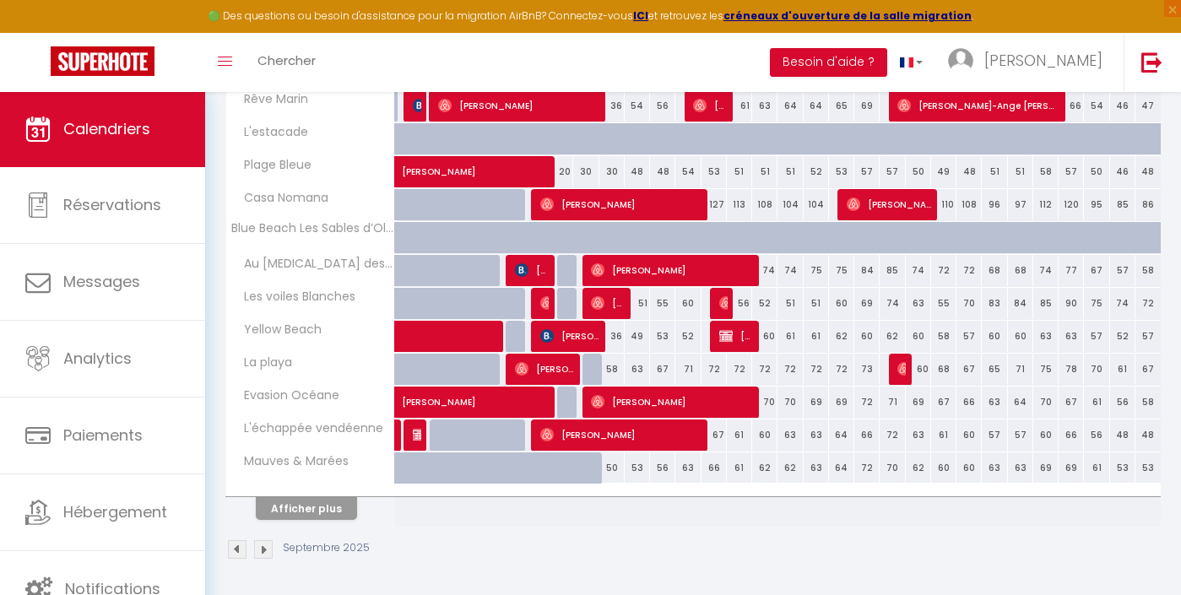
click at [614, 368] on div "58" at bounding box center [611, 369] width 25 height 31
type input "58"
type input "[DATE]"
type input "Mer 10 Septembre 2025"
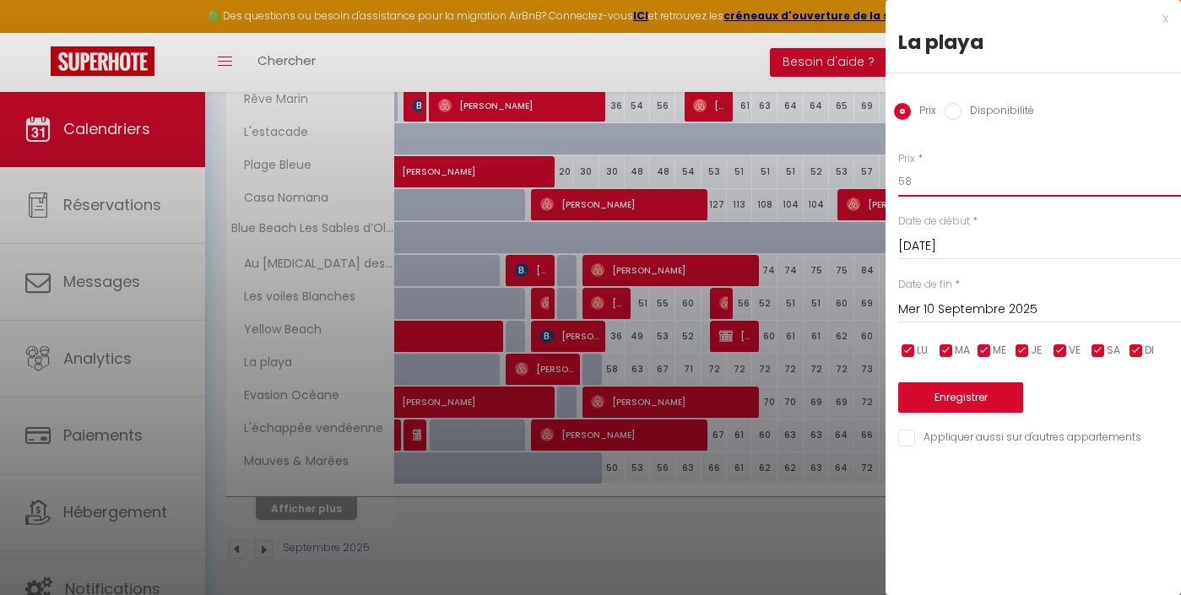
click at [932, 181] on input "58" at bounding box center [1039, 181] width 283 height 30
type input "53"
click at [926, 403] on button "Enregistrer" at bounding box center [960, 397] width 125 height 30
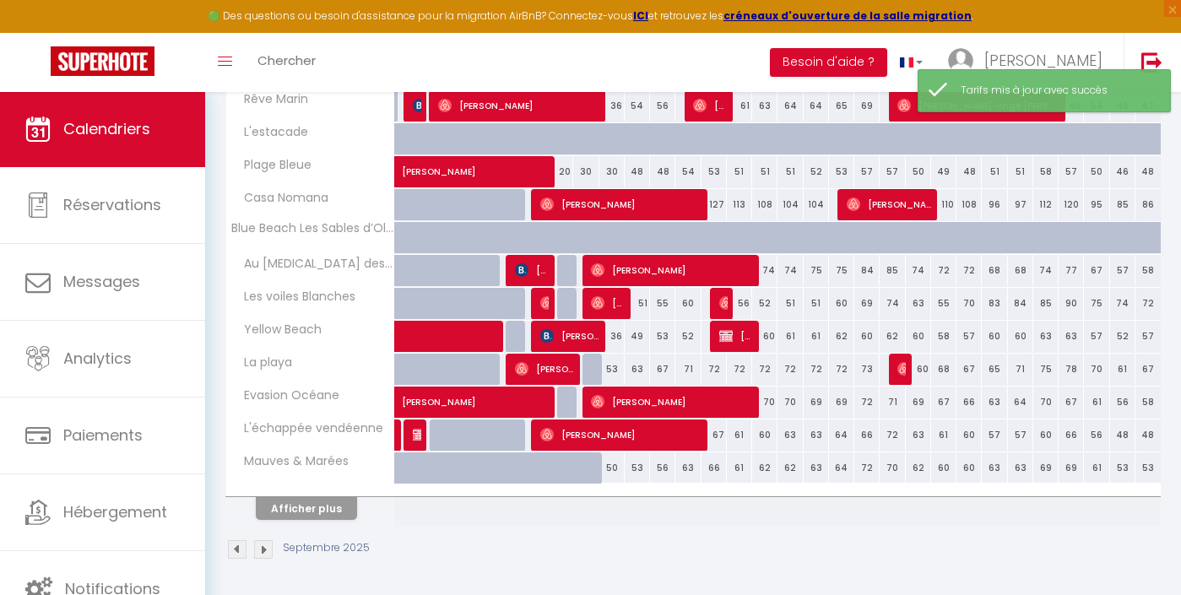
click at [340, 501] on button "Afficher plus" at bounding box center [306, 508] width 101 height 23
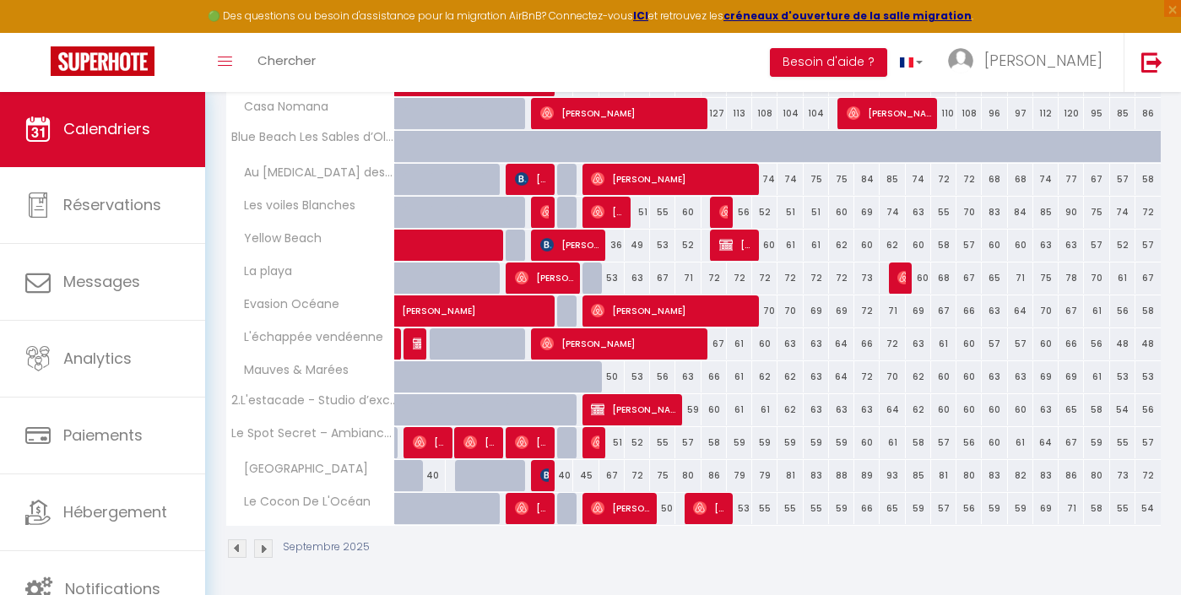
scroll to position [647, 0]
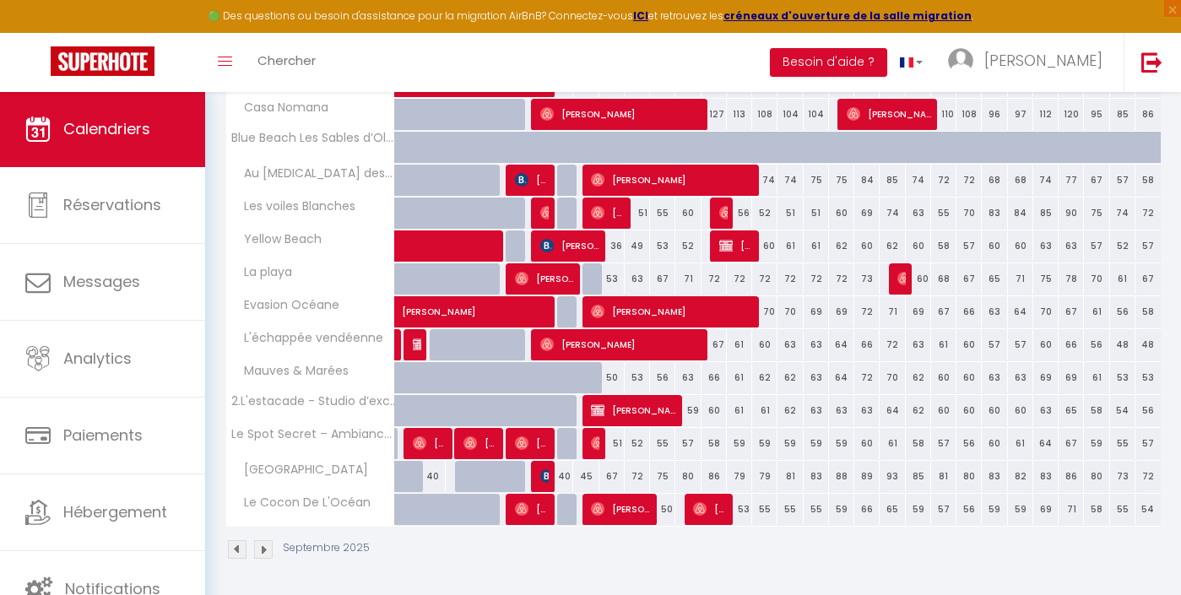
click at [614, 446] on div "51" at bounding box center [611, 443] width 25 height 31
type input "51"
type input "[DATE]"
type input "Mer 10 Septembre 2025"
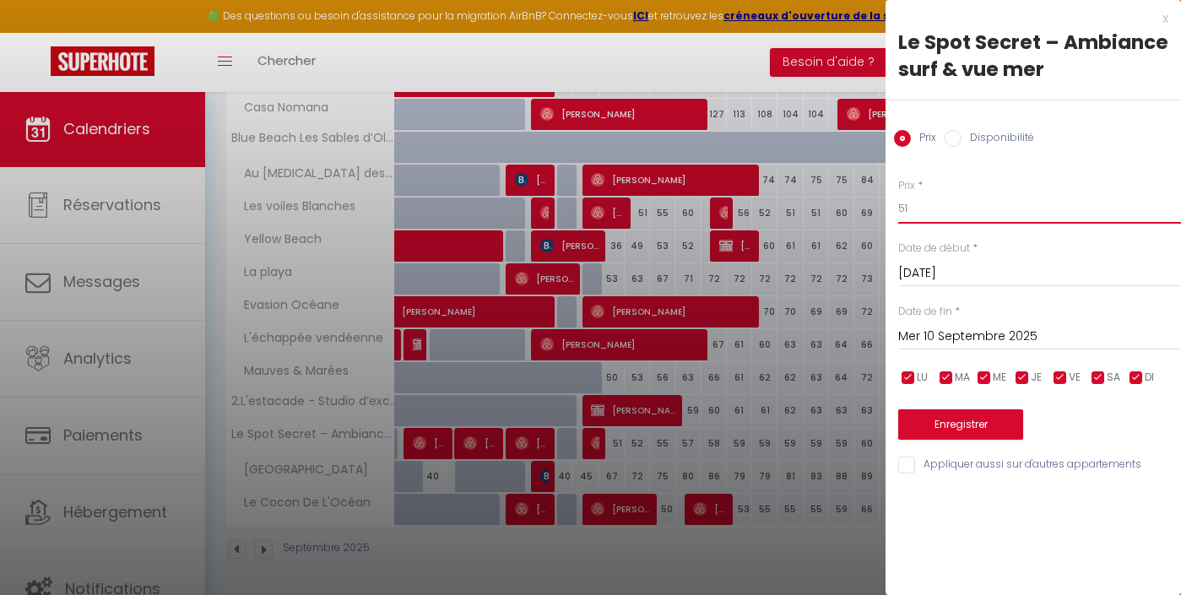
click at [920, 204] on input "51" at bounding box center [1039, 208] width 283 height 30
type input "31"
click at [961, 419] on button "Enregistrer" at bounding box center [960, 424] width 125 height 30
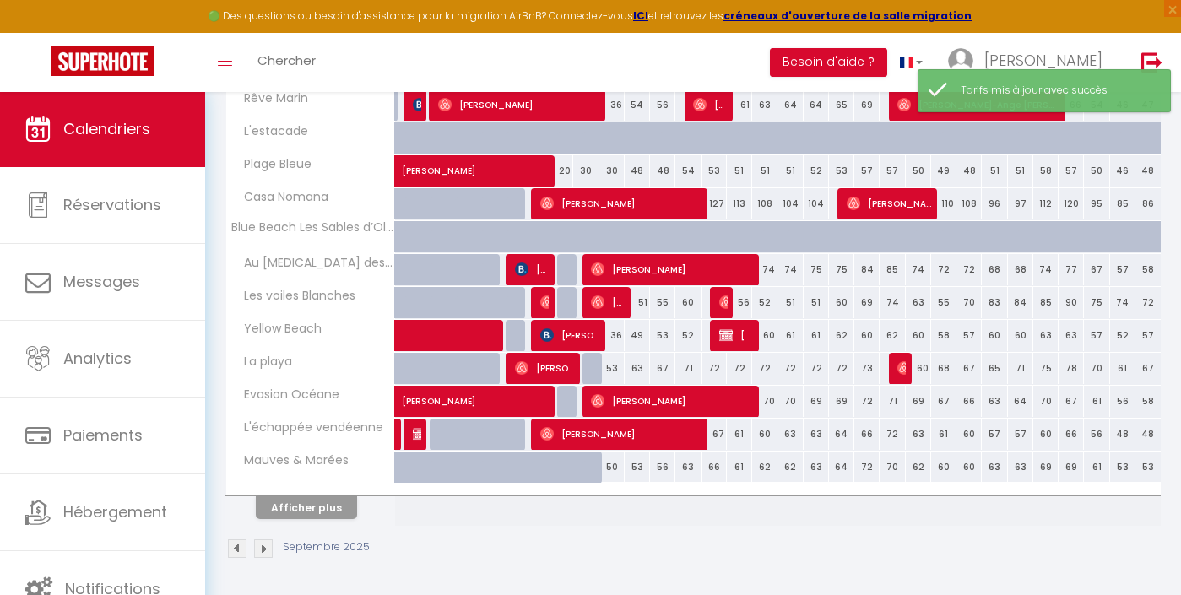
scroll to position [557, 0]
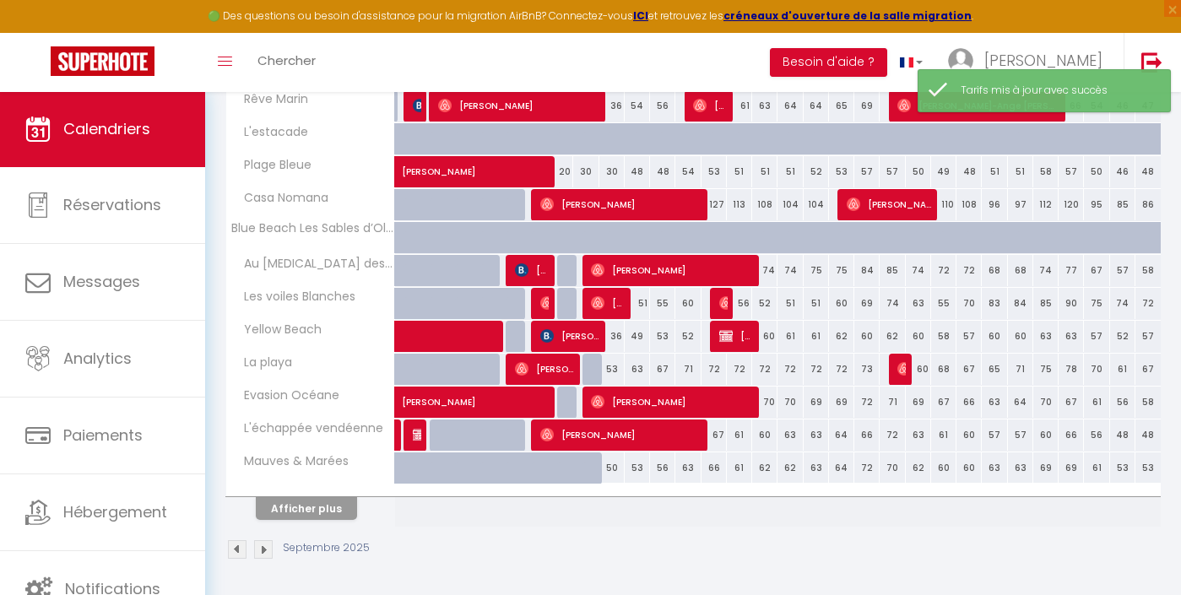
click at [293, 508] on button "Afficher plus" at bounding box center [306, 508] width 101 height 23
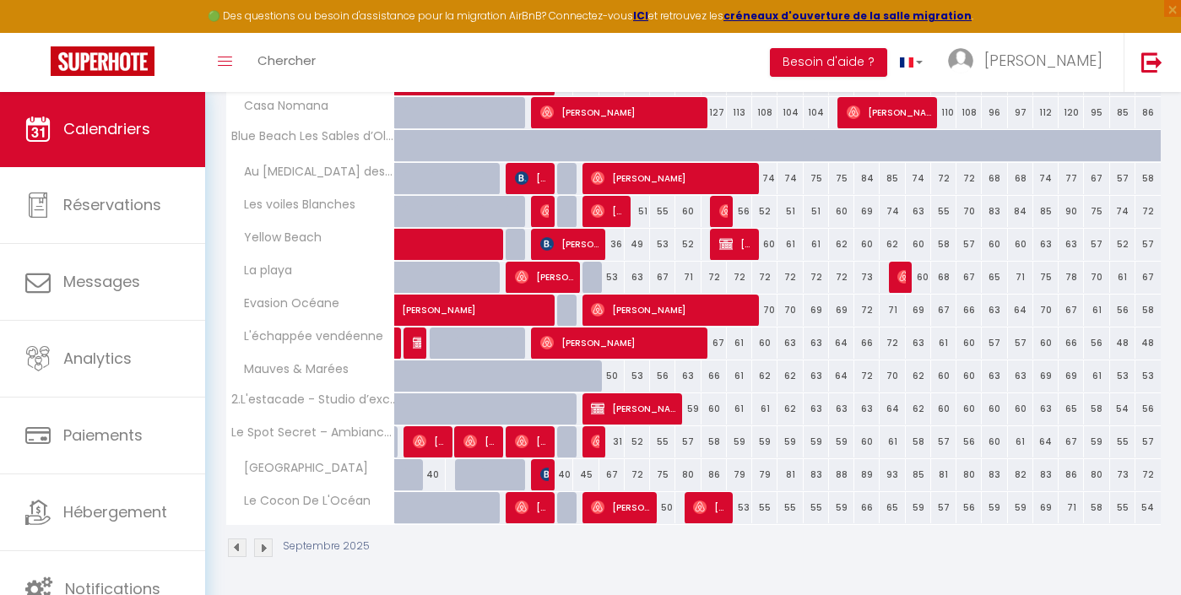
scroll to position [647, 0]
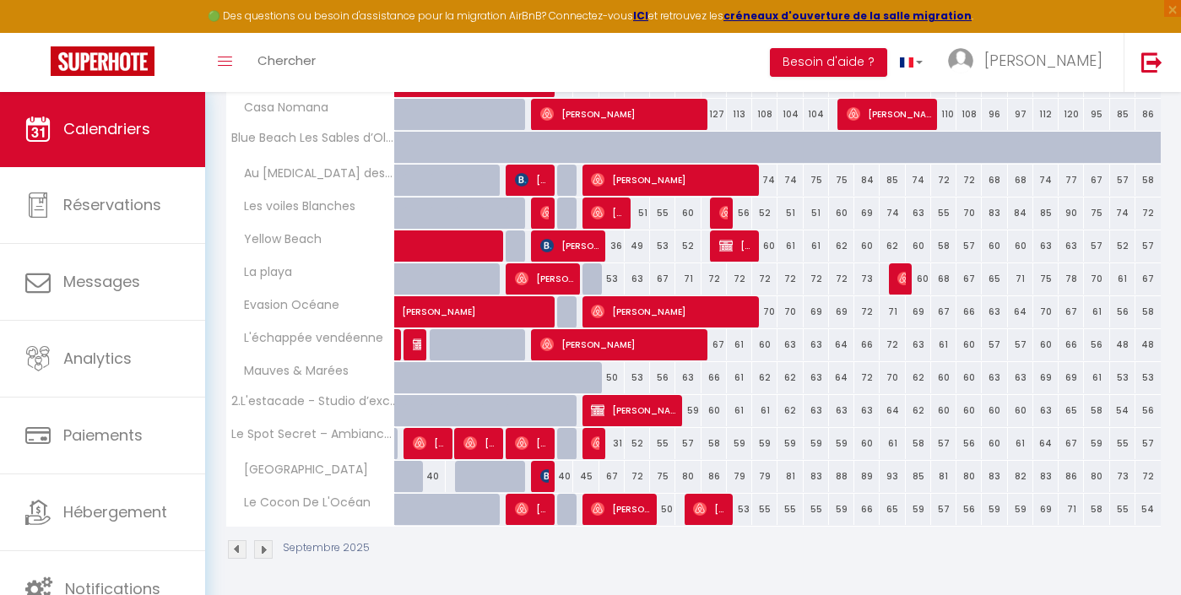
click at [615, 478] on div "67" at bounding box center [611, 476] width 25 height 31
type input "67"
type input "[DATE]"
type input "Mer 10 Septembre 2025"
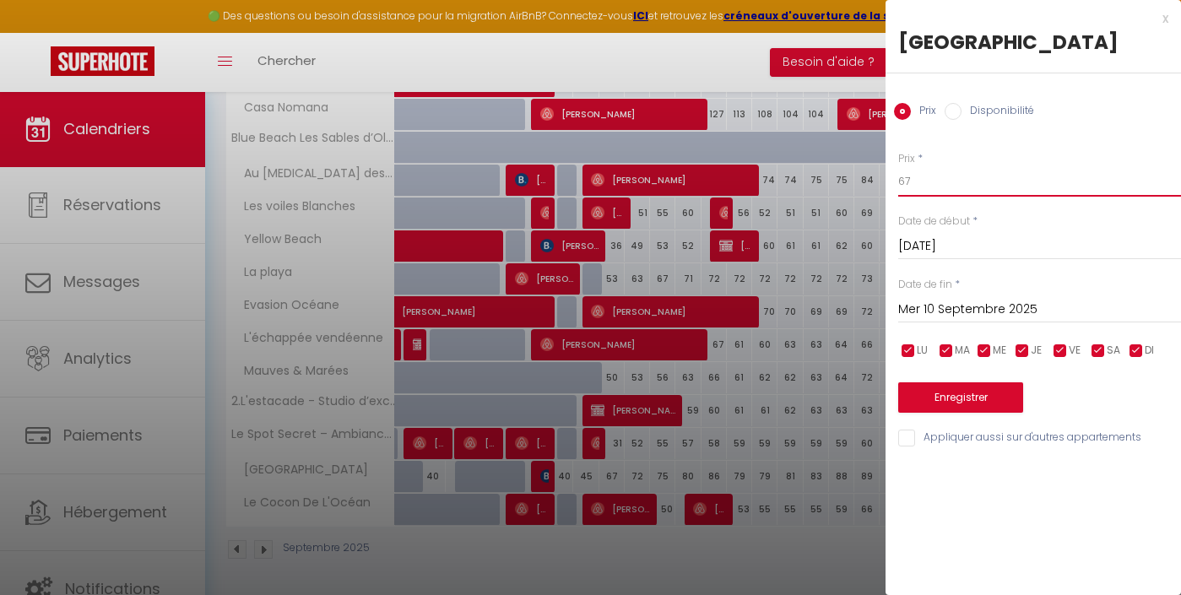
click at [928, 167] on input "67" at bounding box center [1039, 181] width 283 height 30
type input "53"
click at [1003, 387] on button "Enregistrer" at bounding box center [960, 397] width 125 height 30
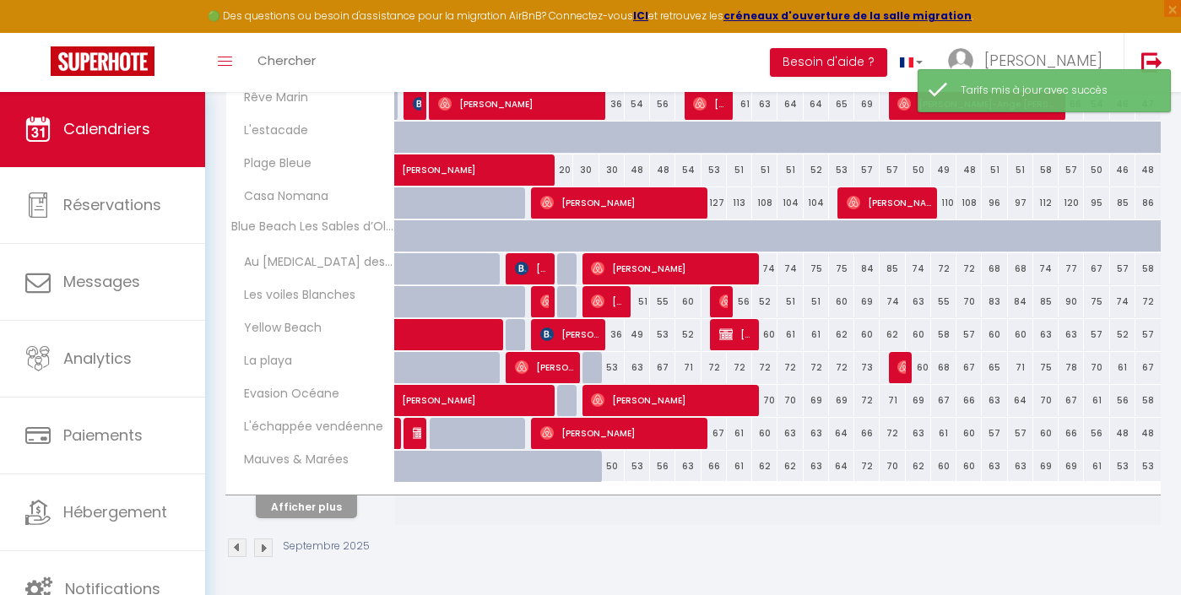
scroll to position [557, 0]
